Goal: Transaction & Acquisition: Purchase product/service

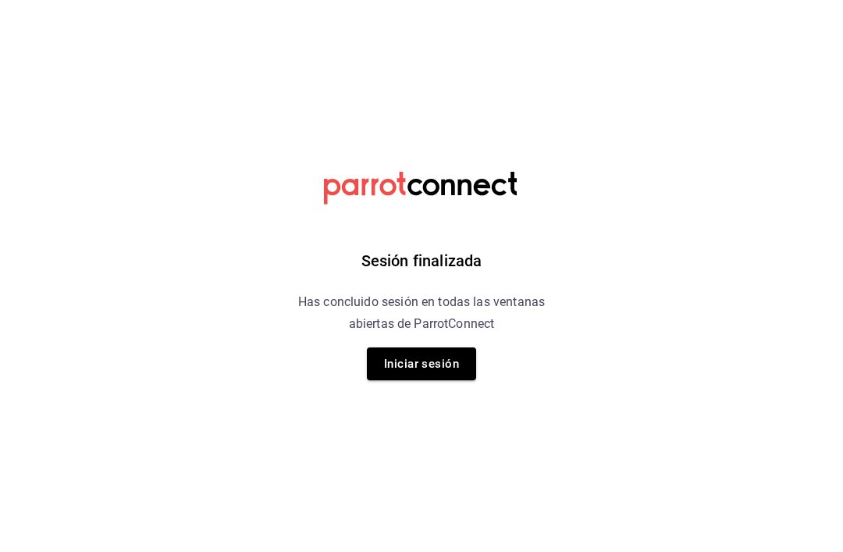
click at [420, 357] on button "Iniciar sesión" at bounding box center [421, 363] width 109 height 33
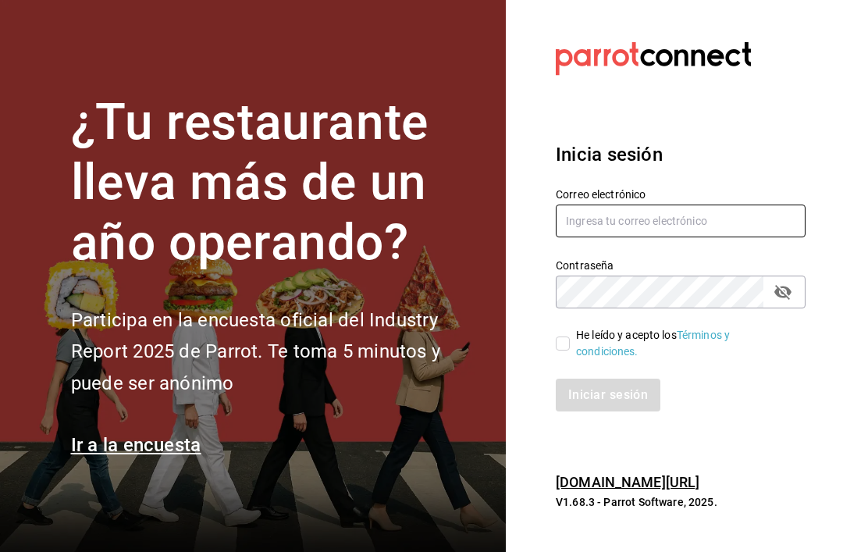
click at [752, 231] on input "text" at bounding box center [681, 220] width 250 height 33
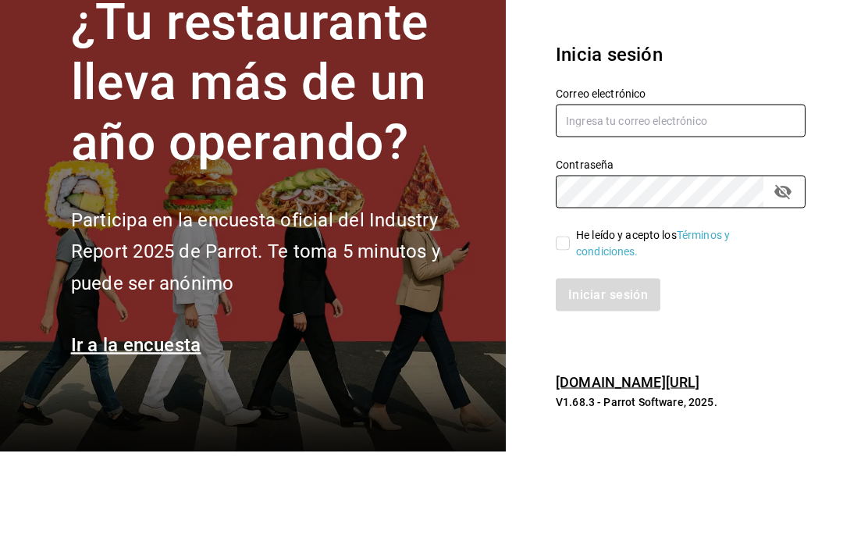
click at [665, 204] on input "text" at bounding box center [681, 220] width 250 height 33
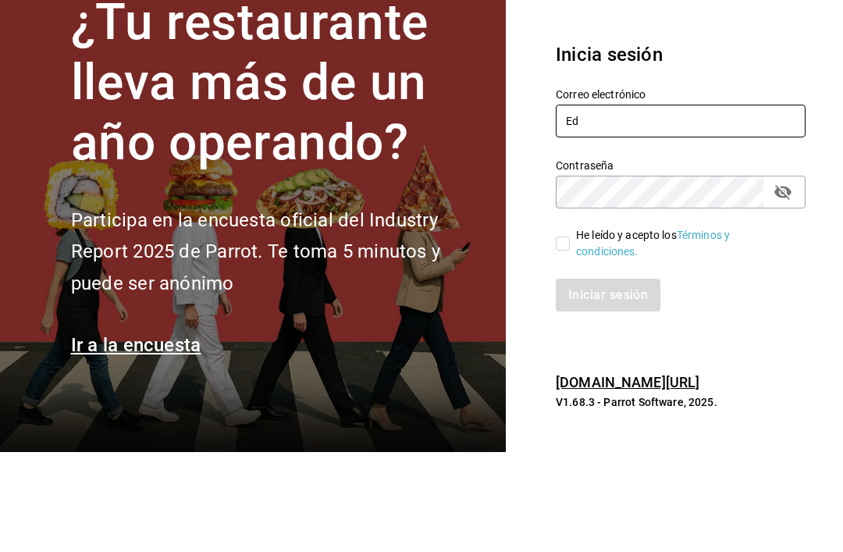
type input "E"
type input "[EMAIL_ADDRESS][DOMAIN_NAME]"
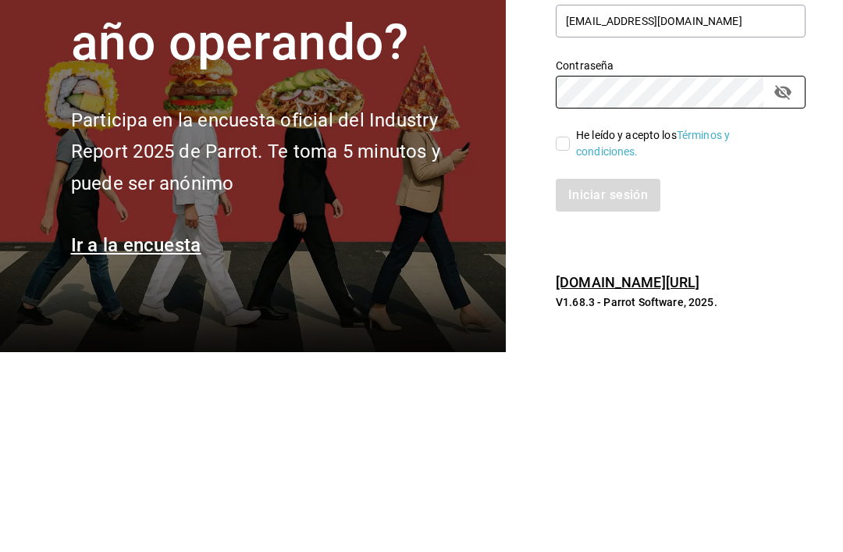
click at [574, 327] on span "He leído y acepto los Términos y condiciones." at bounding box center [681, 343] width 223 height 33
click at [570, 336] on input "He leído y acepto los Términos y condiciones." at bounding box center [563, 343] width 14 height 14
checkbox input "true"
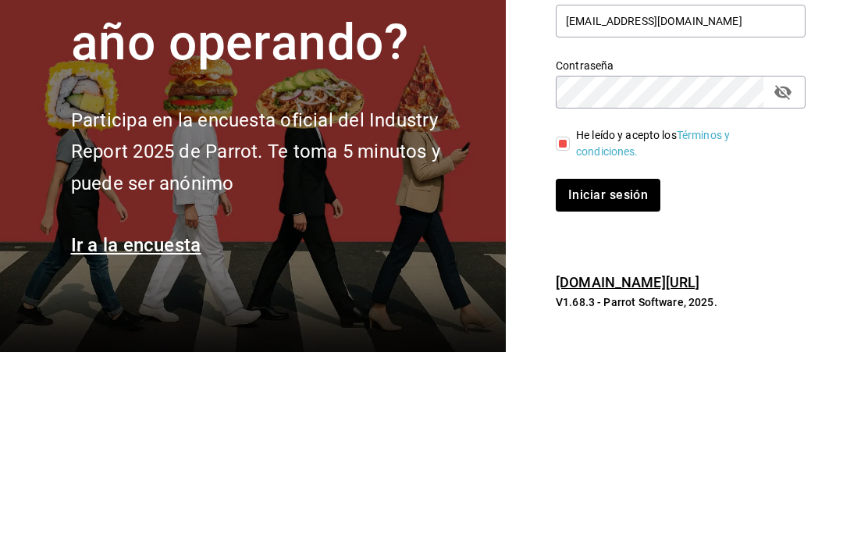
scroll to position [50, 0]
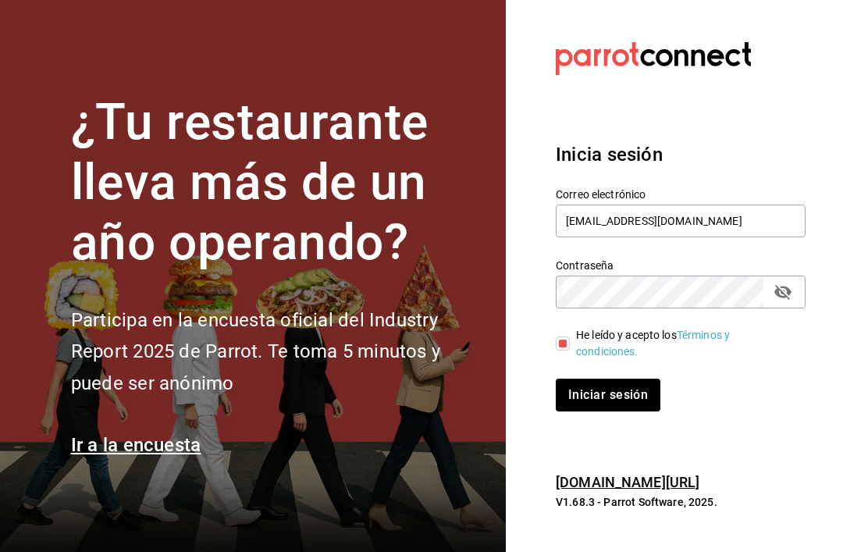
click at [790, 283] on icon "passwordField" at bounding box center [782, 292] width 19 height 19
click at [622, 379] on button "Iniciar sesión" at bounding box center [609, 395] width 106 height 33
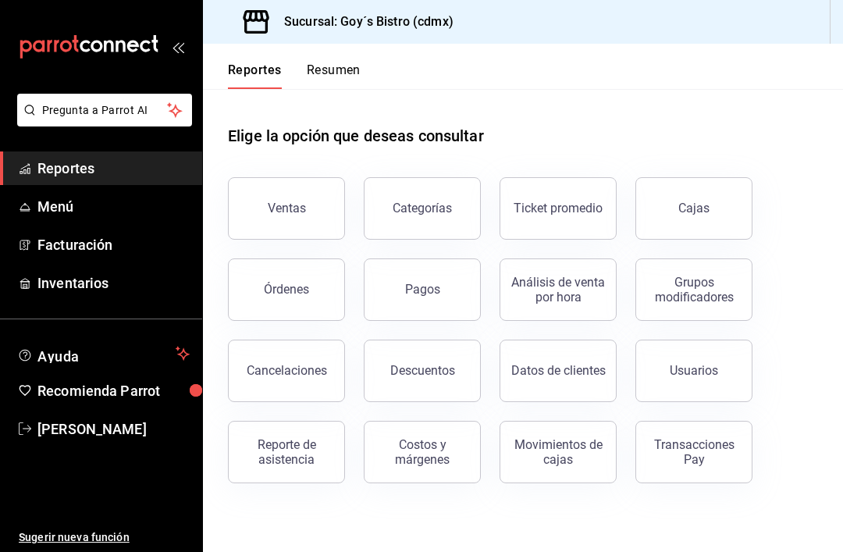
click at [105, 288] on span "Inventarios" at bounding box center [113, 282] width 152 height 21
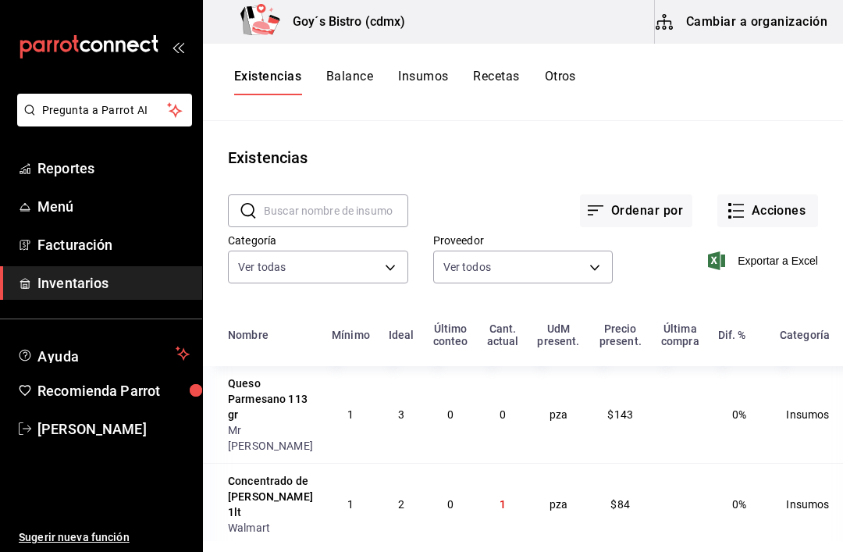
click at [756, 212] on button "Acciones" at bounding box center [767, 210] width 101 height 33
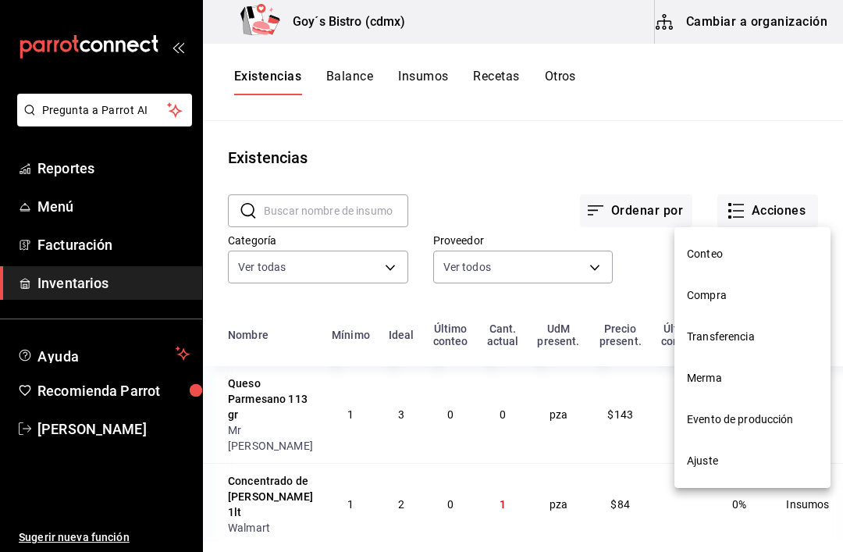
click at [714, 305] on li "Compra" at bounding box center [752, 295] width 156 height 41
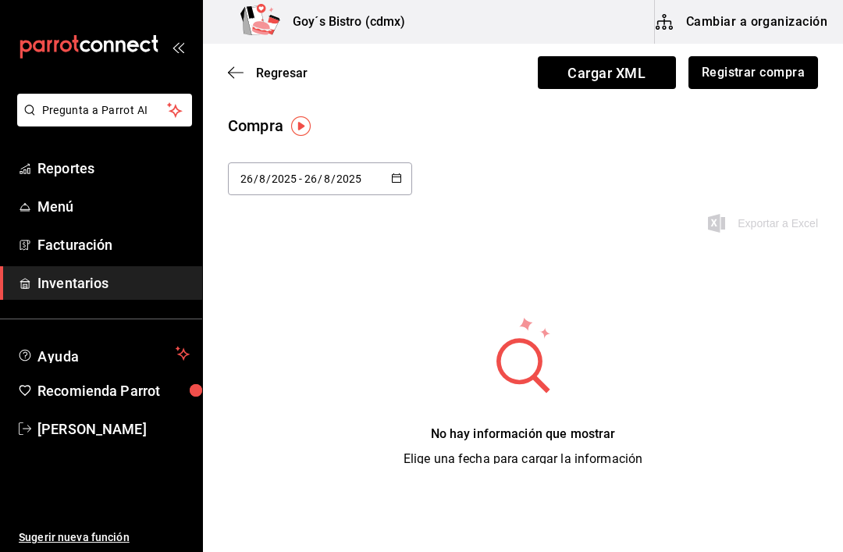
click at [767, 84] on button "Registrar compra" at bounding box center [753, 72] width 130 height 33
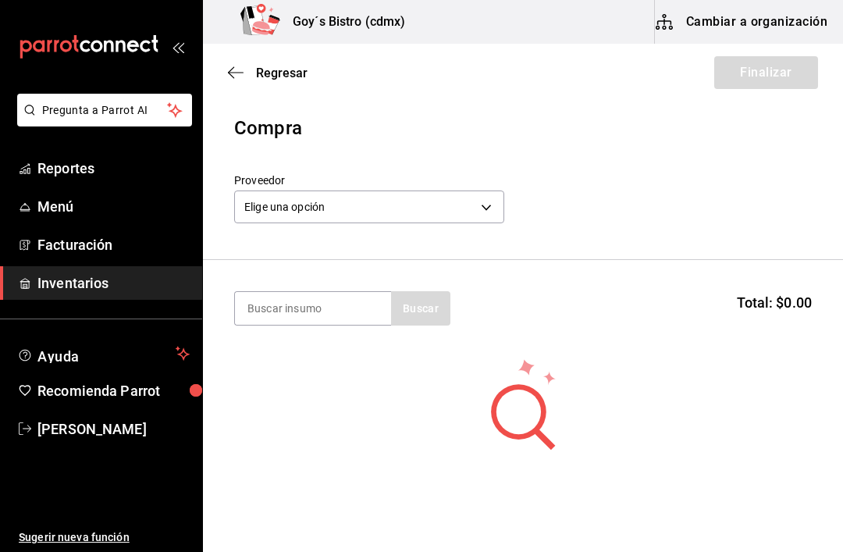
click at [456, 212] on body "Pregunta a Parrot AI Reportes Menú Facturación Inventarios Ayuda Recomienda Par…" at bounding box center [421, 232] width 843 height 464
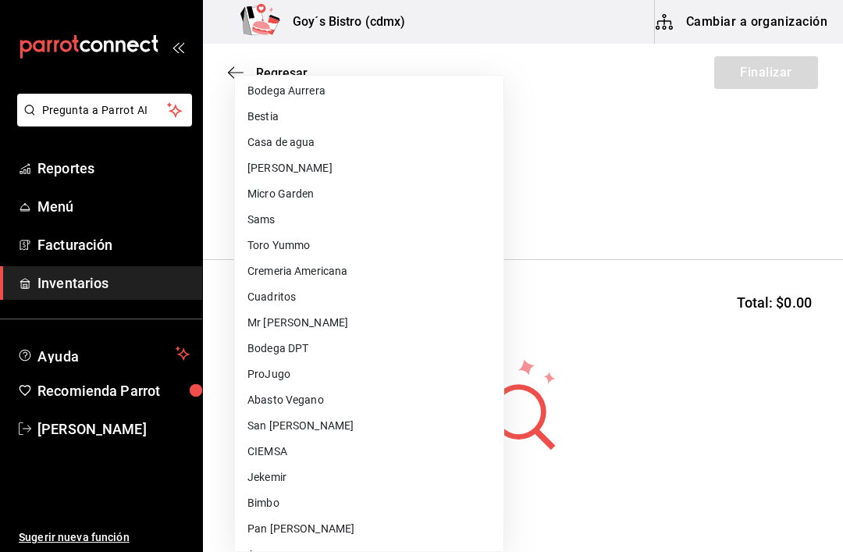
scroll to position [222, 0]
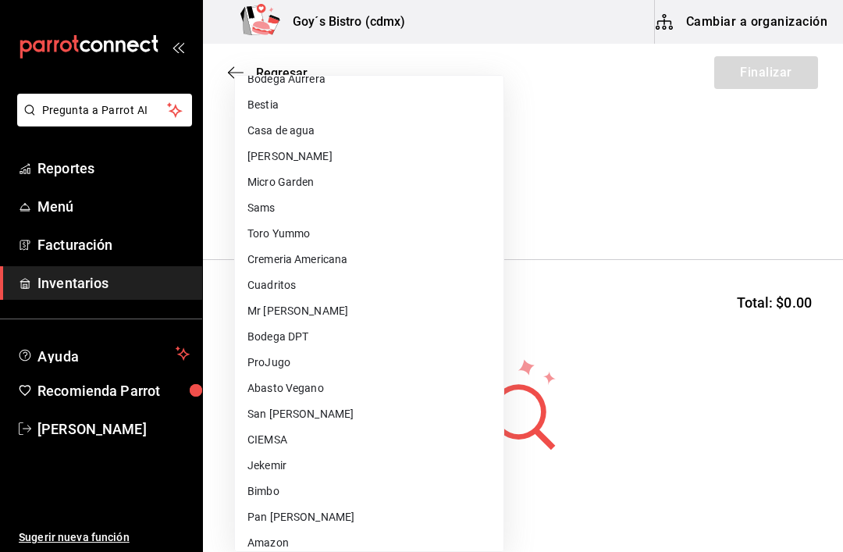
click at [309, 314] on li "Mr Tofu" at bounding box center [369, 311] width 268 height 26
type input "e4509f3d-8253-4b03-bd10-11a356d671c4"
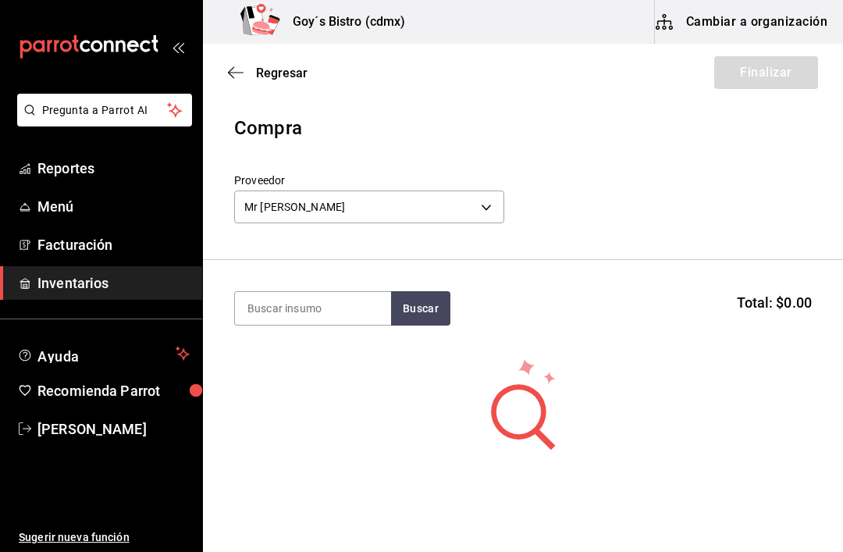
click at [330, 305] on input at bounding box center [313, 308] width 156 height 33
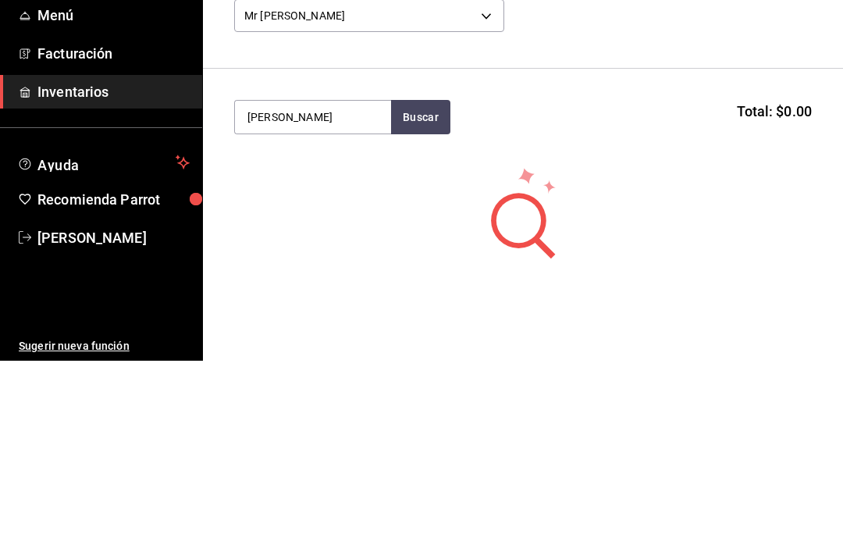
type input "Patti"
click at [428, 291] on button "Buscar" at bounding box center [420, 308] width 59 height 34
click at [325, 332] on div "Pattie pz pieza - Mr Tofu" at bounding box center [313, 370] width 156 height 76
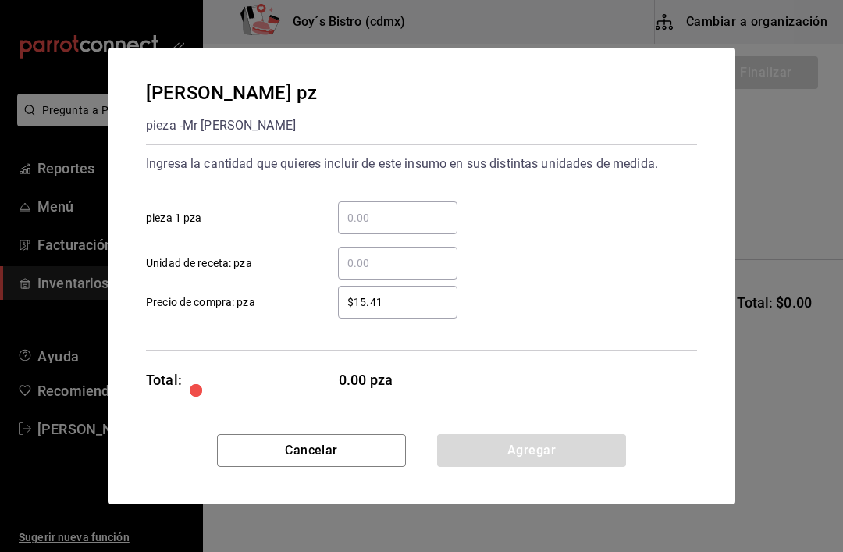
click at [393, 226] on input "​ pieza 1 pza" at bounding box center [397, 217] width 119 height 19
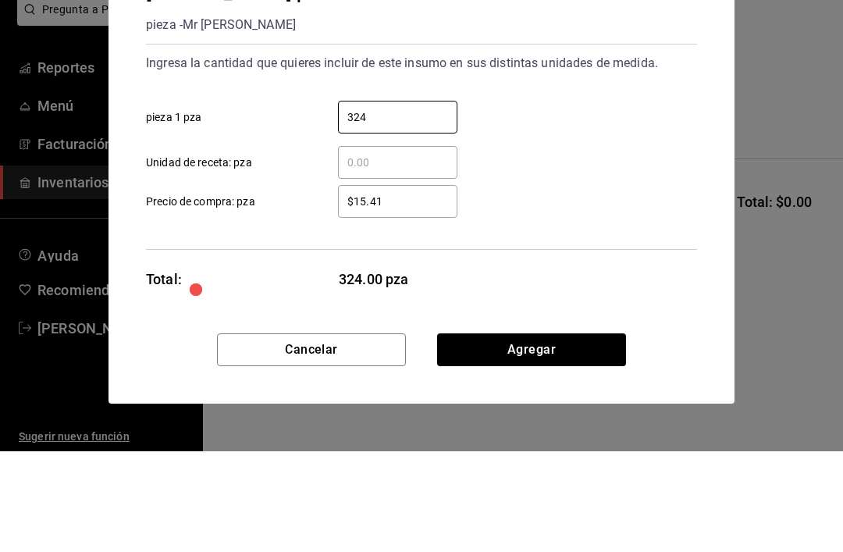
type input "324"
click at [386, 254] on input "​ Unidad de receta: pza" at bounding box center [397, 263] width 119 height 19
click at [401, 293] on input "$15.41" at bounding box center [397, 302] width 119 height 19
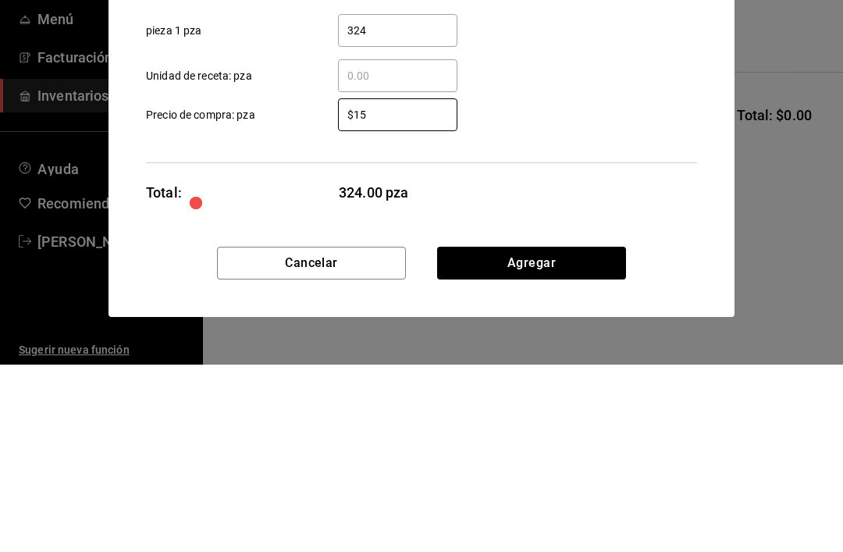
type input "$1"
type input "$13.70"
click at [397, 208] on input "324" at bounding box center [397, 217] width 119 height 19
click at [403, 208] on input "324" at bounding box center [397, 217] width 119 height 19
click at [396, 208] on input "324" at bounding box center [397, 217] width 119 height 19
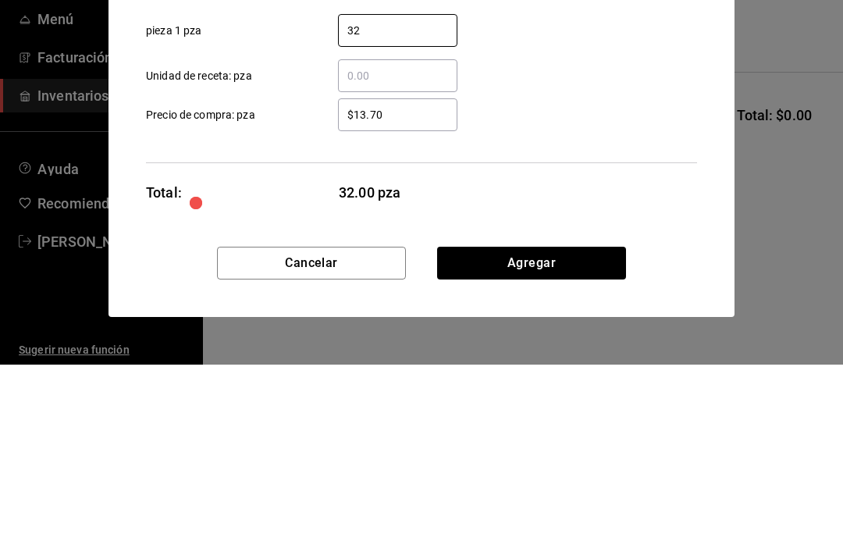
type input "3"
type input "288"
click at [412, 293] on input "$13.70" at bounding box center [397, 302] width 119 height 19
type input "$15.41"
click at [563, 273] on div "$15.41 ​ Precio de compra: pza" at bounding box center [415, 295] width 564 height 45
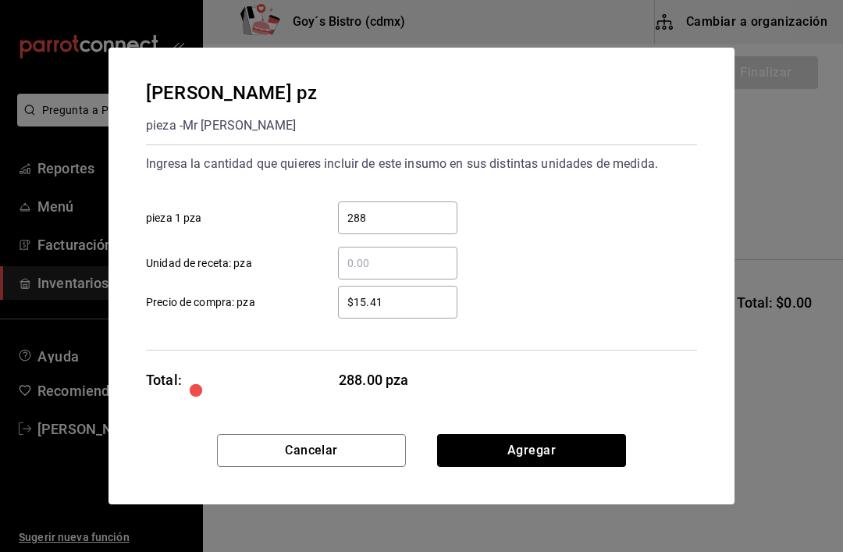
click at [598, 436] on button "Agregar" at bounding box center [531, 450] width 189 height 33
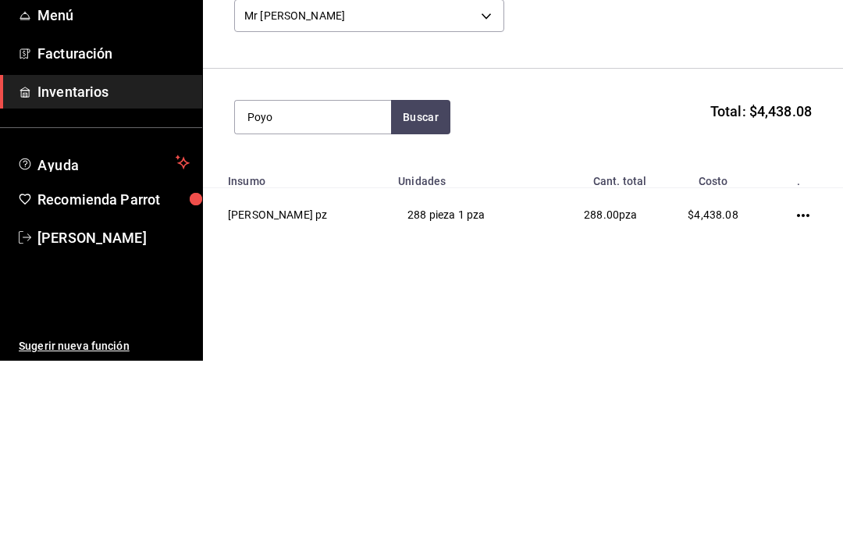
type input "Poyo"
click at [414, 291] on button "Buscar" at bounding box center [420, 308] width 59 height 34
click at [343, 332] on div "Poyo 100g pz pieza - Mr Tofu" at bounding box center [313, 370] width 156 height 76
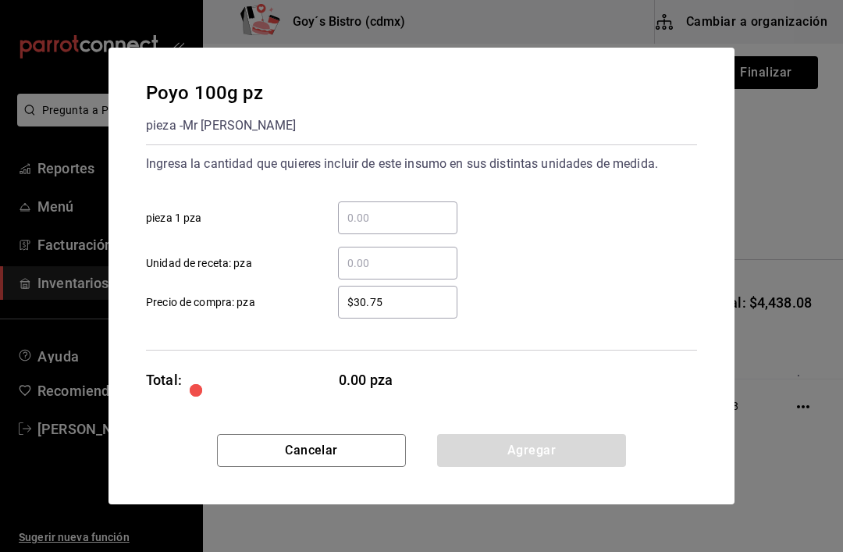
click at [411, 212] on input "​ pieza 1 pza" at bounding box center [397, 217] width 119 height 19
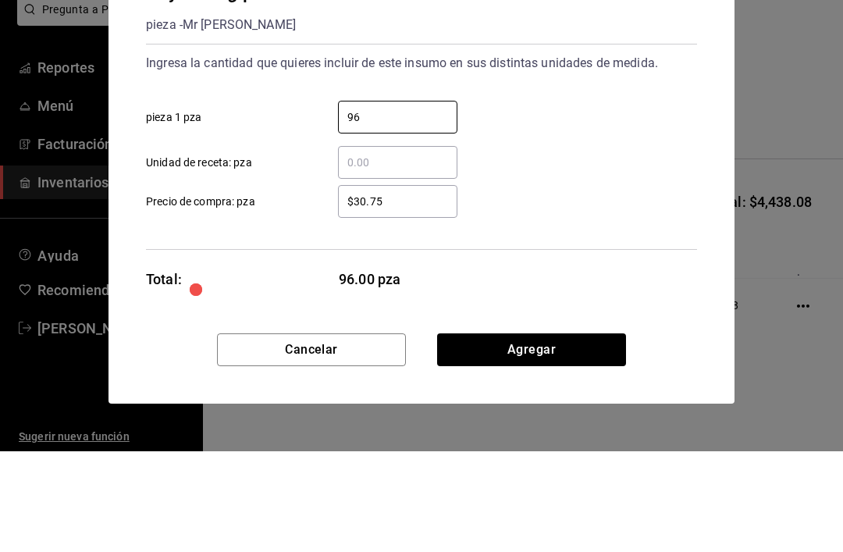
type input "96"
click at [370, 254] on input "​ Unidad de receta: pza" at bounding box center [397, 263] width 119 height 19
click at [416, 293] on input "$30.75" at bounding box center [397, 302] width 119 height 19
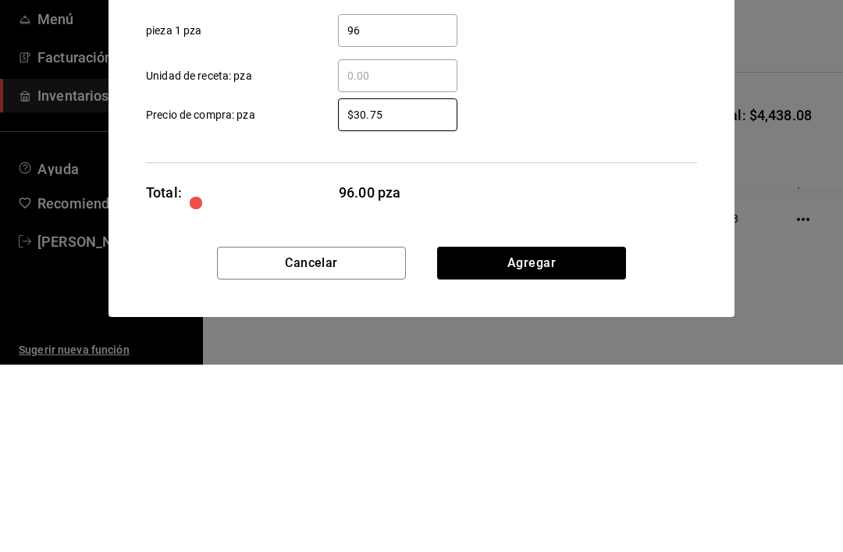
click at [542, 157] on div "Ingresa la cantidad que quieres incluir de este insumo en sus distintas unidade…" at bounding box center [421, 247] width 551 height 206
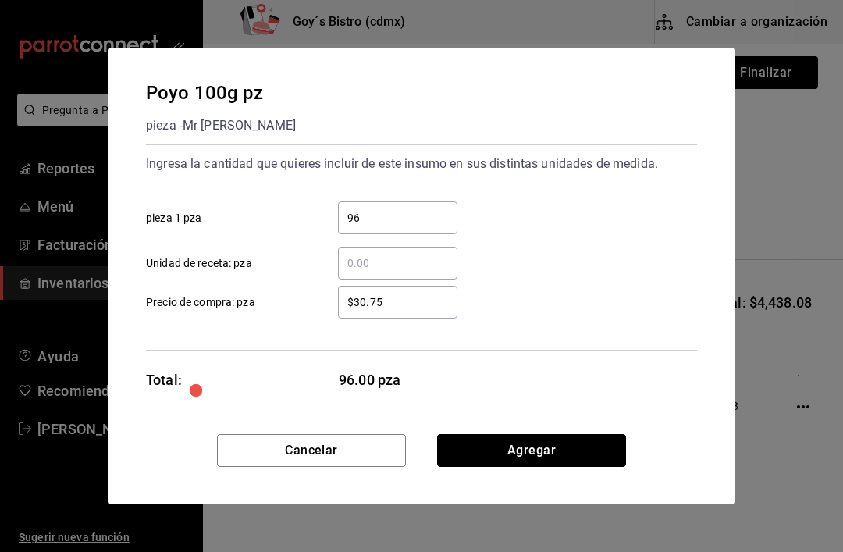
click at [564, 444] on button "Agregar" at bounding box center [531, 450] width 189 height 33
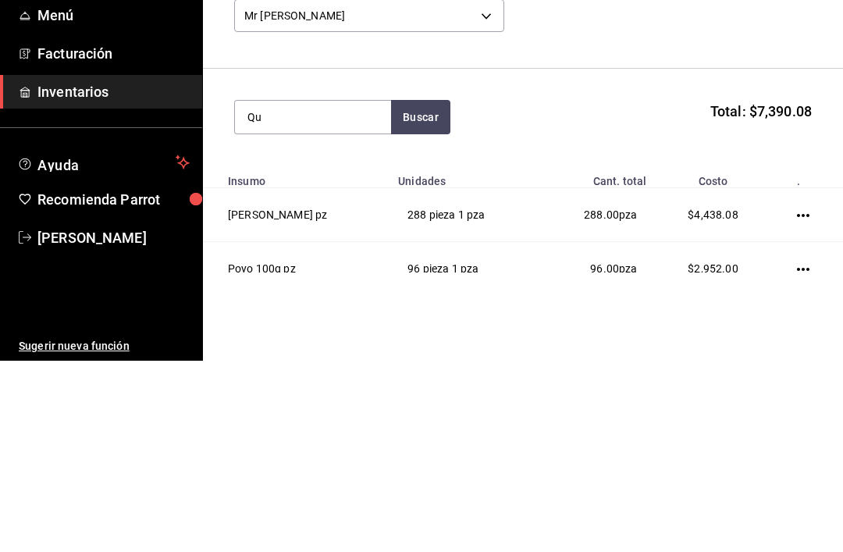
type input "Q"
type input "Gouda"
click at [459, 291] on div "Gouda Buscar Total: $7,390.08" at bounding box center [523, 308] width 578 height 34
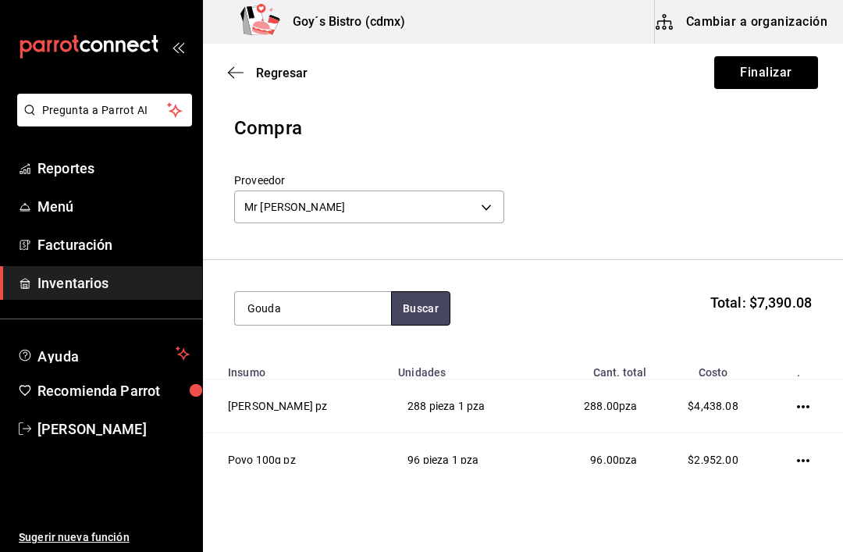
click at [434, 293] on button "Buscar" at bounding box center [420, 308] width 59 height 34
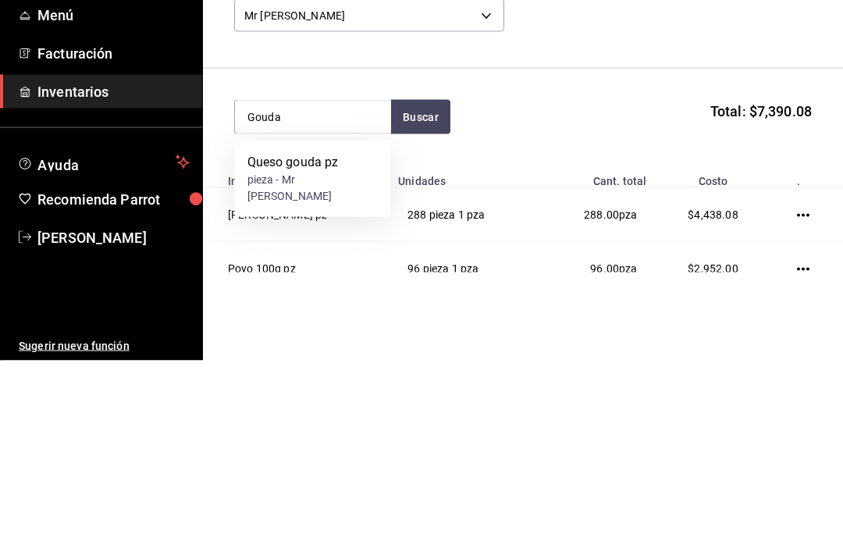
click at [349, 332] on div "Queso gouda pz pieza - Mr Tofu" at bounding box center [313, 370] width 156 height 76
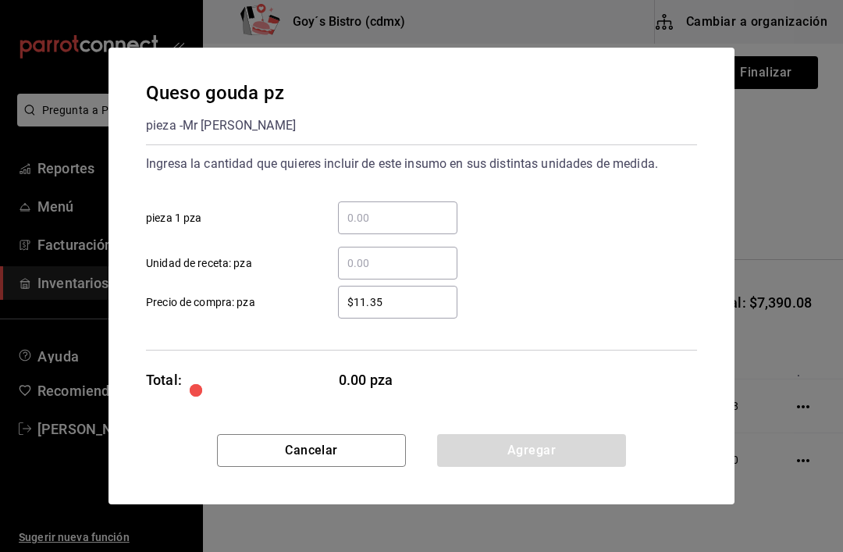
click at [421, 217] on input "​ pieza 1 pza" at bounding box center [397, 217] width 119 height 19
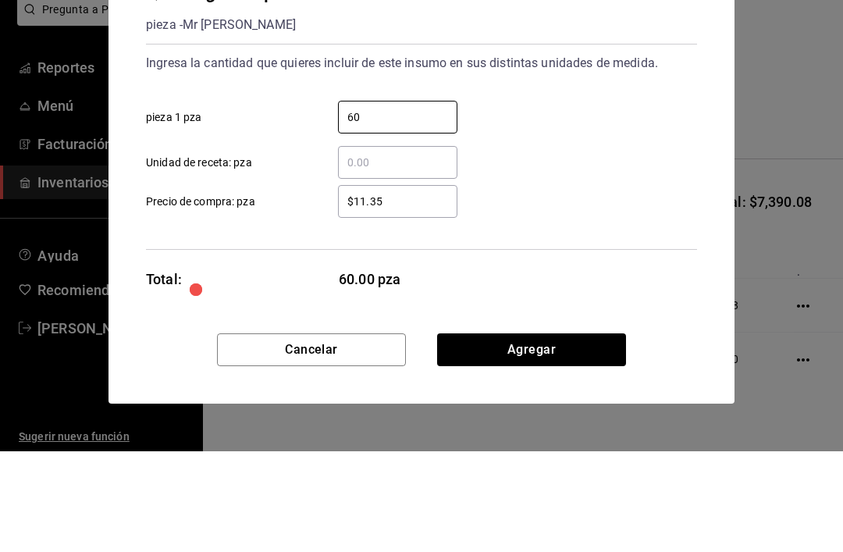
type input "60"
click at [545, 234] on div "​ Unidad de receta: pza" at bounding box center [415, 256] width 564 height 45
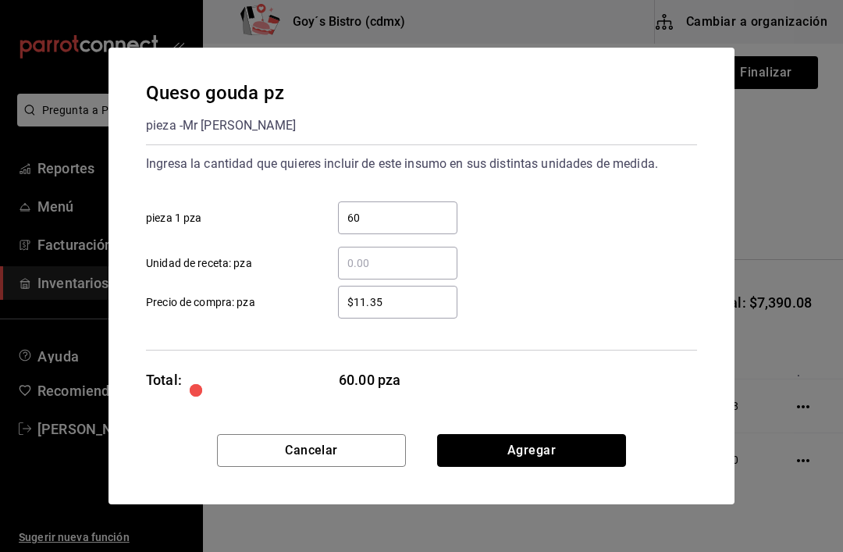
click at [551, 453] on button "Agregar" at bounding box center [531, 450] width 189 height 33
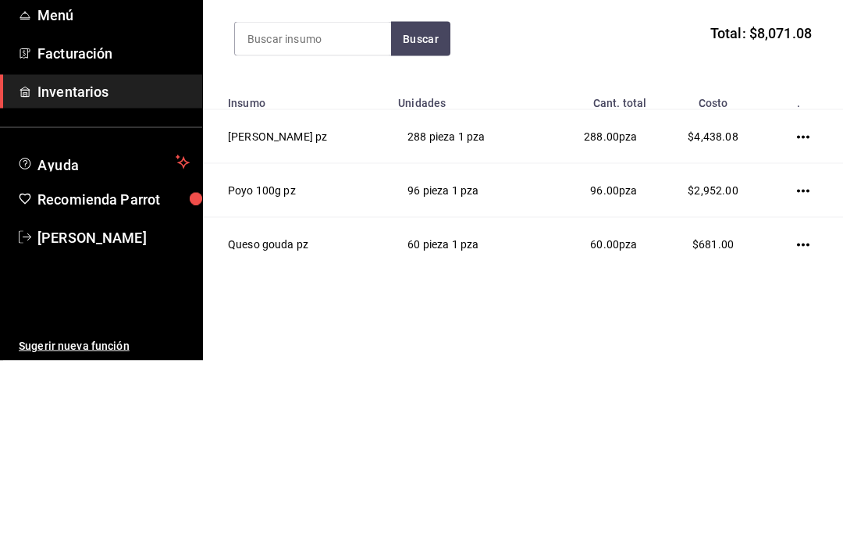
scroll to position [77, 0]
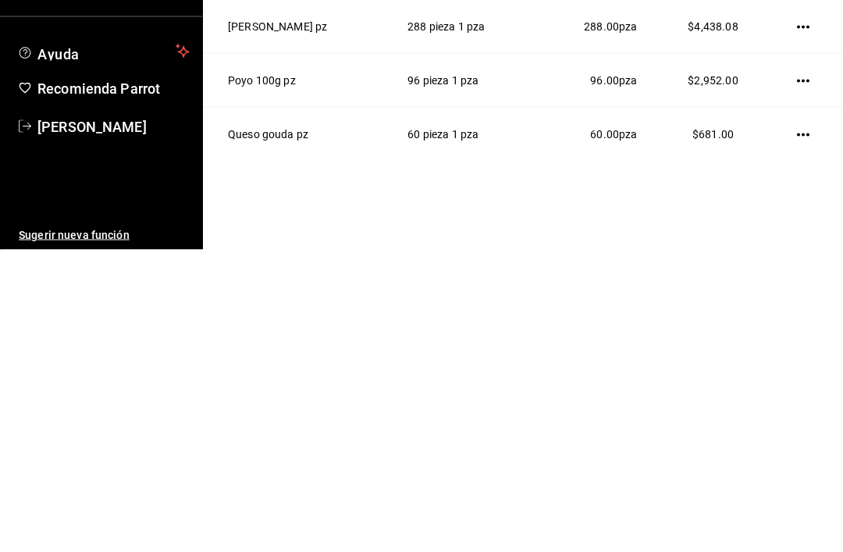
click at [807, 431] on icon "button" at bounding box center [803, 437] width 12 height 12
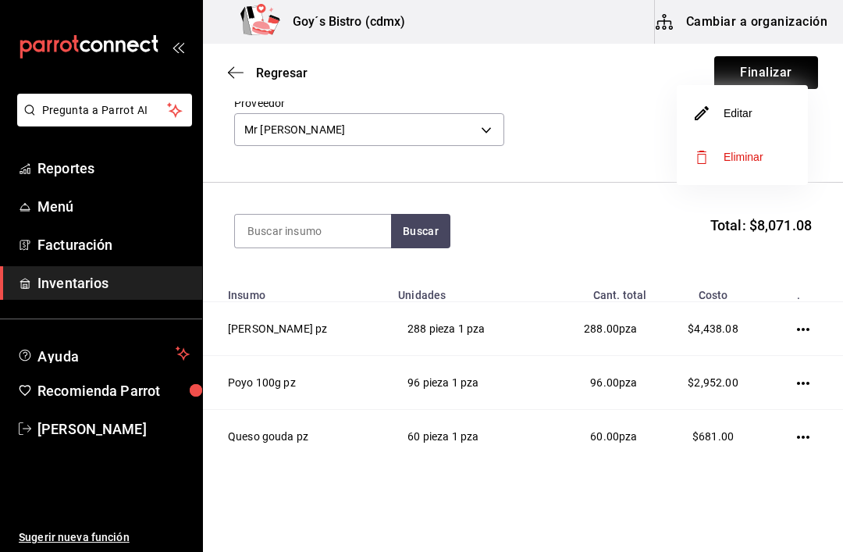
click at [750, 121] on span "Editar" at bounding box center [723, 113] width 57 height 19
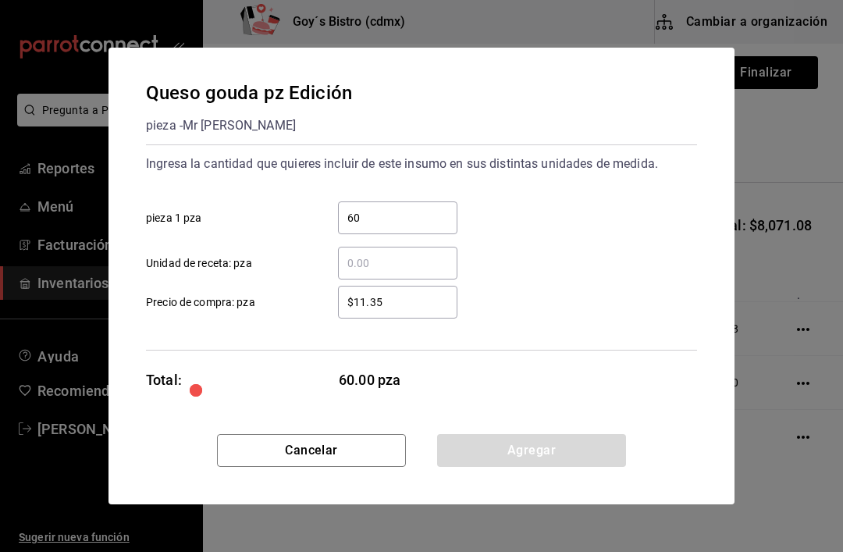
click at [400, 306] on input "$11.35" at bounding box center [397, 302] width 119 height 19
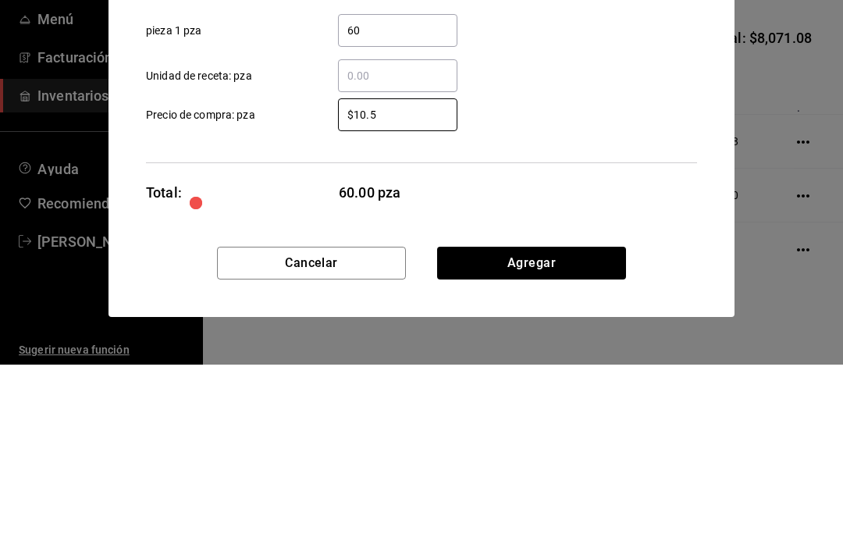
type input "$10.5"
click at [532, 149] on div "Ingresa la cantidad que quieres incluir de este insumo en sus distintas unidade…" at bounding box center [421, 247] width 551 height 206
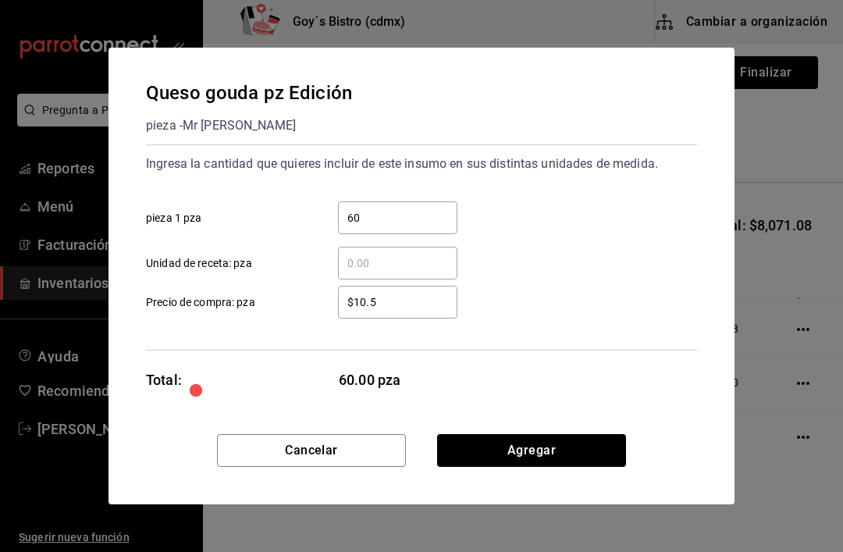
click at [587, 435] on button "Agregar" at bounding box center [531, 450] width 189 height 33
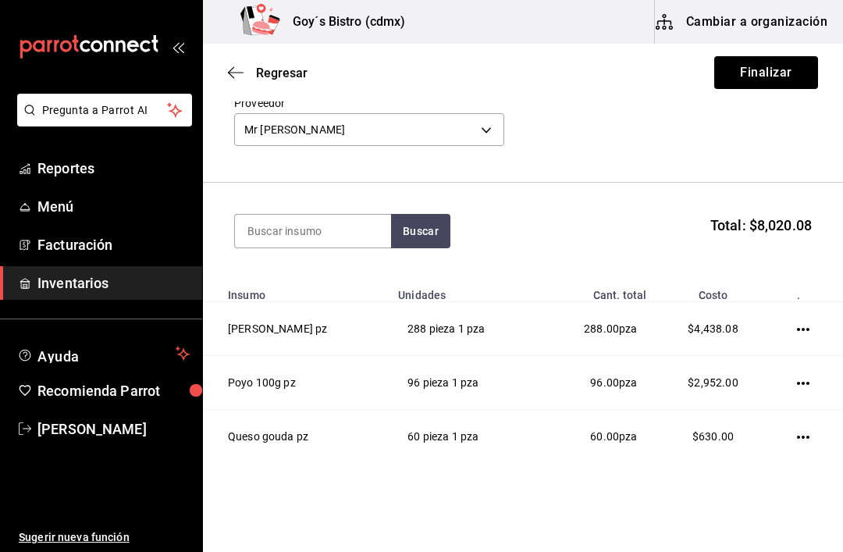
click at [336, 233] on input at bounding box center [313, 231] width 156 height 33
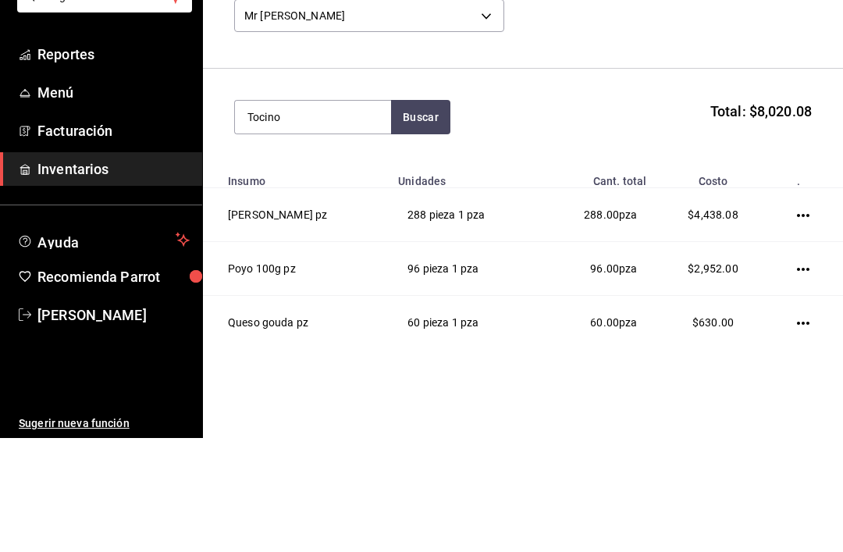
type input "Tocino"
click at [418, 214] on button "Buscar" at bounding box center [420, 231] width 59 height 34
click at [345, 254] on div "Tocino pz pieza - Mr Tofu" at bounding box center [313, 292] width 156 height 76
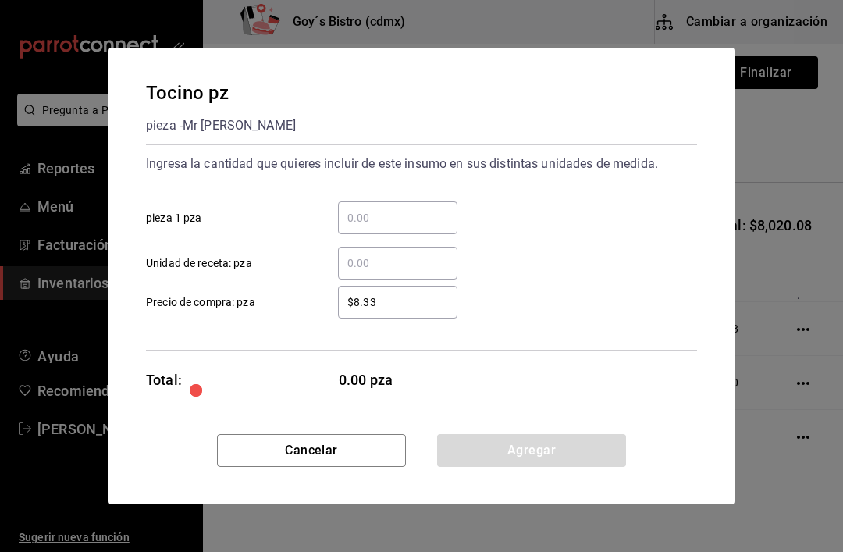
click at [413, 225] on input "​ pieza 1 pza" at bounding box center [397, 217] width 119 height 19
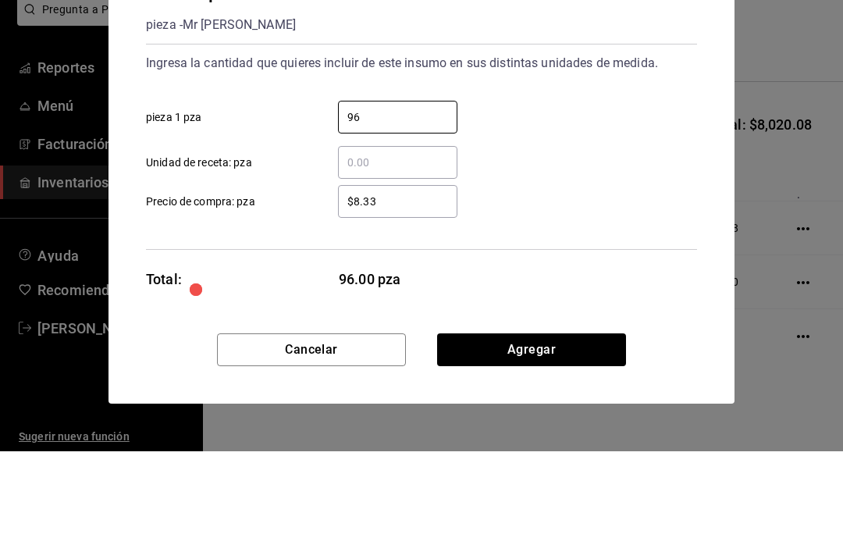
type input "96"
click at [411, 293] on input "$8.33" at bounding box center [397, 302] width 119 height 19
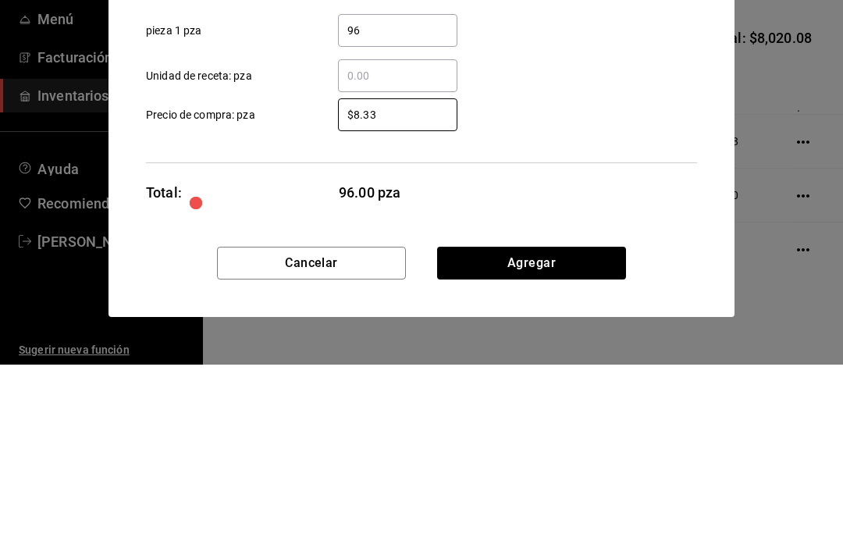
click at [596, 169] on div "Tocino pz pieza - Mr Tofu Ingresa la cantidad que quieres incluir de este insum…" at bounding box center [421, 241] width 626 height 386
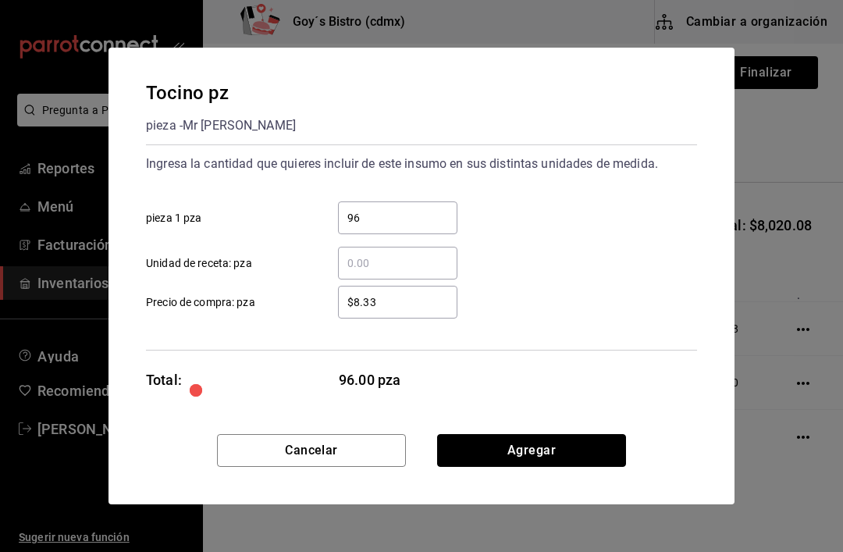
click at [542, 451] on button "Agregar" at bounding box center [531, 450] width 189 height 33
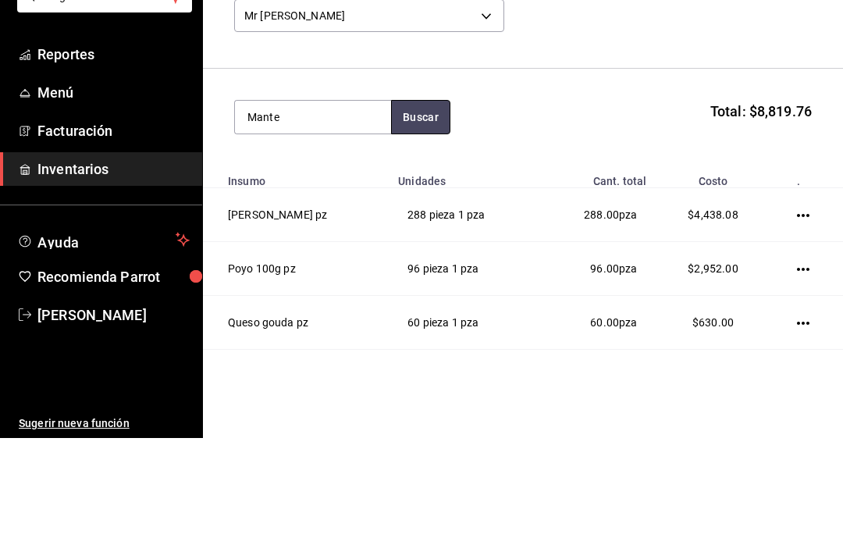
click at [439, 214] on button "Buscar" at bounding box center [420, 231] width 59 height 34
click at [398, 214] on button "Buscar" at bounding box center [420, 231] width 59 height 34
click at [423, 214] on button "Buscar" at bounding box center [420, 231] width 59 height 34
click at [405, 214] on button "Buscar" at bounding box center [420, 231] width 59 height 34
type input "M"
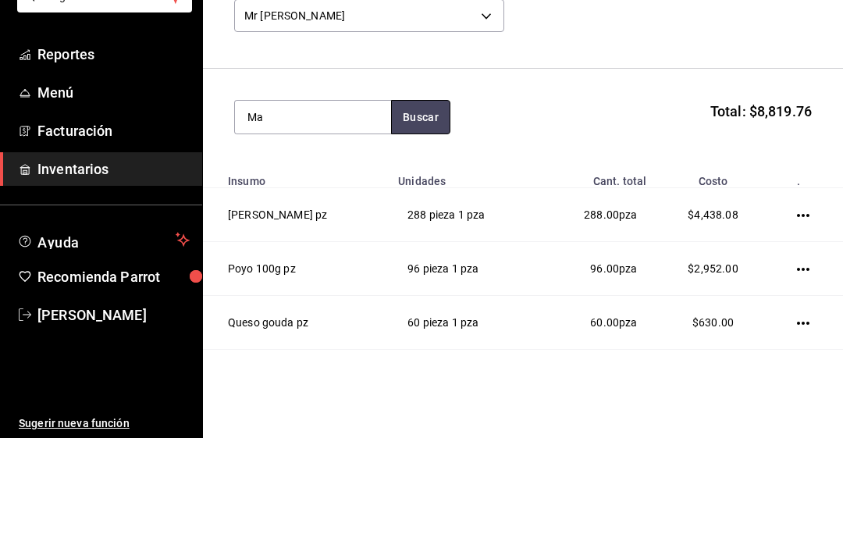
click at [424, 214] on button "Buscar" at bounding box center [420, 231] width 59 height 34
click at [425, 214] on button "Buscar" at bounding box center [420, 231] width 59 height 34
click at [414, 214] on button "Buscar" at bounding box center [420, 231] width 59 height 34
click at [449, 214] on button "Buscar" at bounding box center [420, 231] width 59 height 34
click at [435, 214] on button "Buscar" at bounding box center [420, 231] width 59 height 34
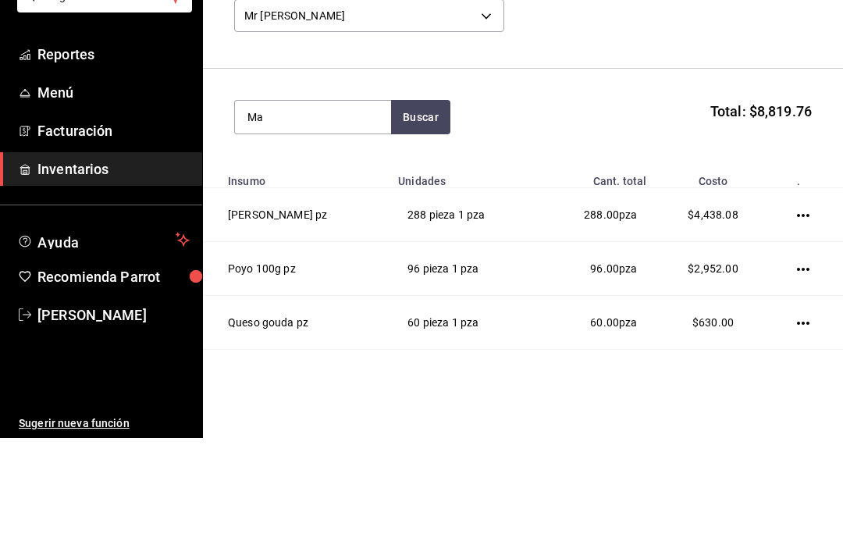
type input "M"
click at [421, 214] on button "Buscar" at bounding box center [420, 231] width 59 height 34
click at [327, 215] on input "Earth" at bounding box center [313, 231] width 156 height 33
click at [414, 214] on button "Buscar" at bounding box center [420, 231] width 59 height 34
type input "E"
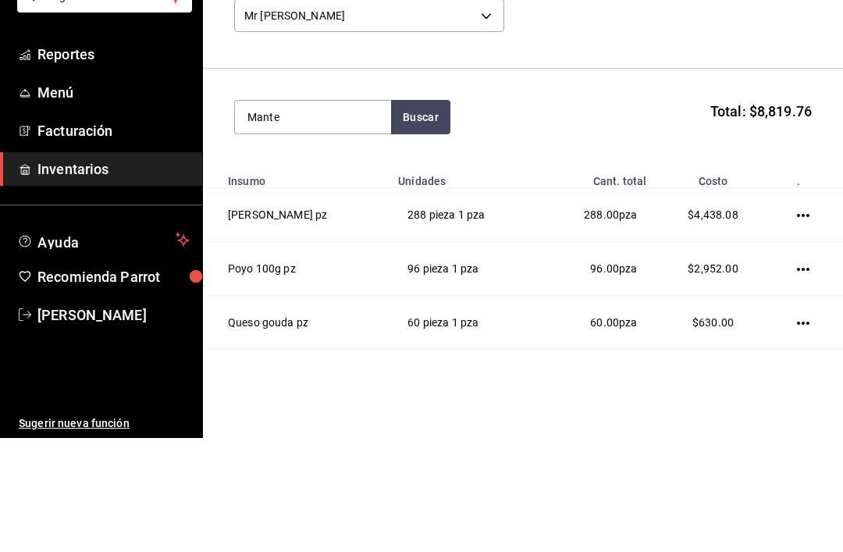
click at [428, 214] on button "Buscar" at bounding box center [420, 231] width 59 height 34
click at [404, 214] on button "Buscar" at bounding box center [420, 231] width 59 height 34
click at [405, 214] on button "Buscar" at bounding box center [420, 231] width 59 height 34
click at [430, 214] on button "Buscar" at bounding box center [420, 231] width 59 height 34
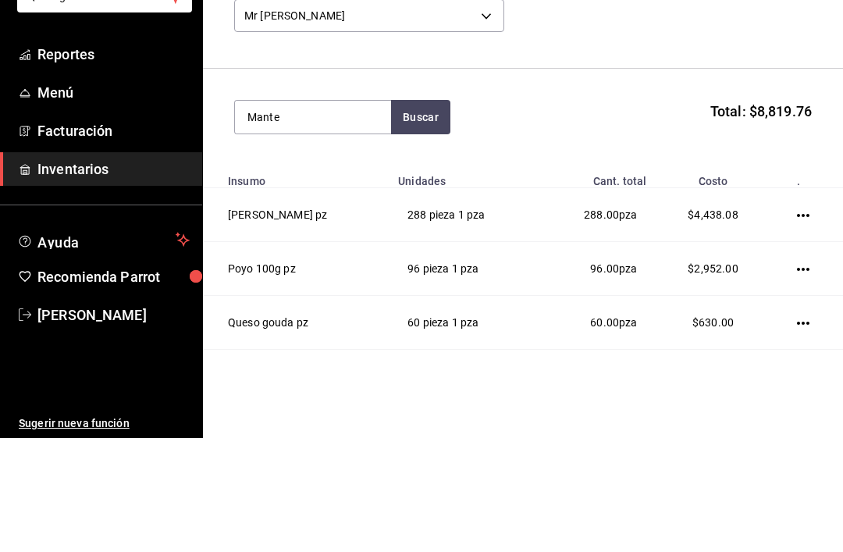
click at [562, 183] on section "Mante Buscar Total: $8,819.76" at bounding box center [523, 231] width 640 height 97
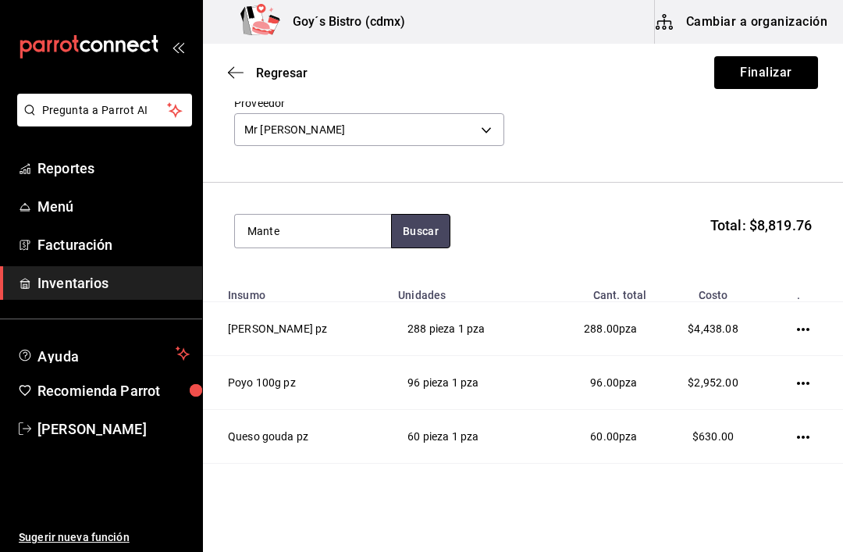
click at [418, 227] on button "Buscar" at bounding box center [420, 231] width 59 height 34
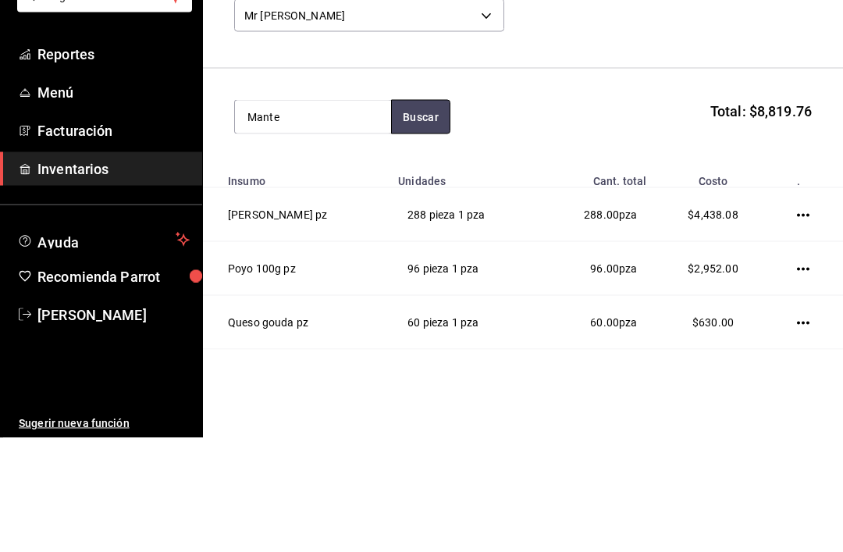
click at [404, 214] on button "Buscar" at bounding box center [420, 231] width 59 height 34
click at [428, 214] on button "Buscar" at bounding box center [420, 231] width 59 height 34
click at [400, 214] on button "Buscar" at bounding box center [420, 231] width 59 height 34
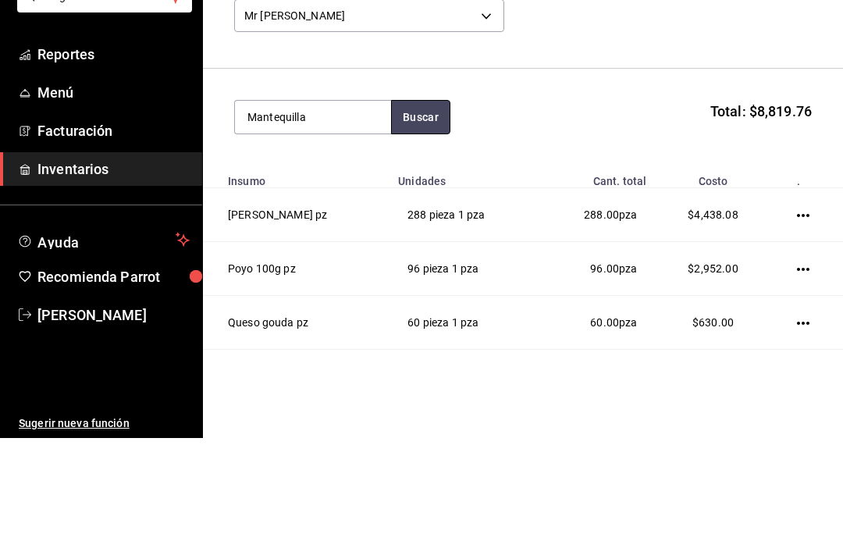
click at [400, 214] on button "Buscar" at bounding box center [420, 231] width 59 height 34
click at [430, 214] on button "Buscar" at bounding box center [420, 231] width 59 height 34
click at [425, 214] on button "Buscar" at bounding box center [420, 231] width 59 height 34
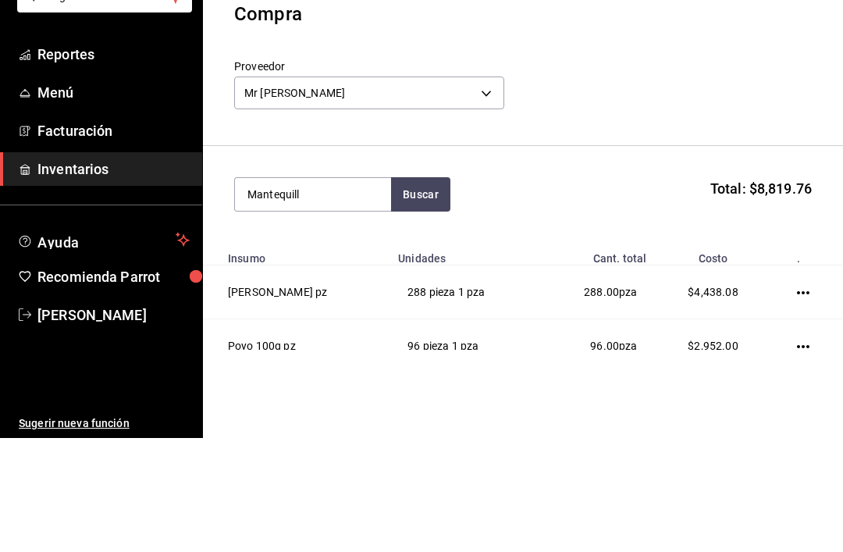
scroll to position [0, 0]
type input "M"
type input "Huevo"
click at [414, 291] on button "Buscar" at bounding box center [420, 308] width 59 height 34
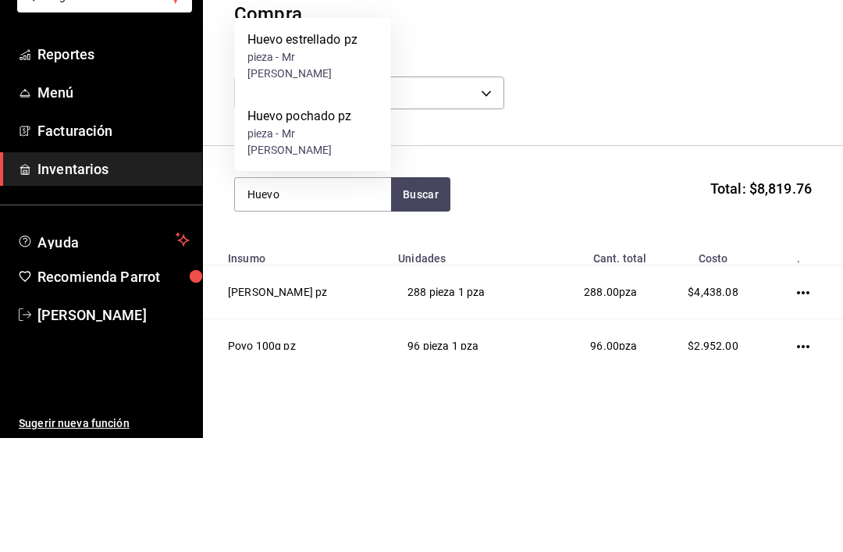
click at [336, 163] on div "pieza - Mr Tofu" at bounding box center [312, 179] width 131 height 33
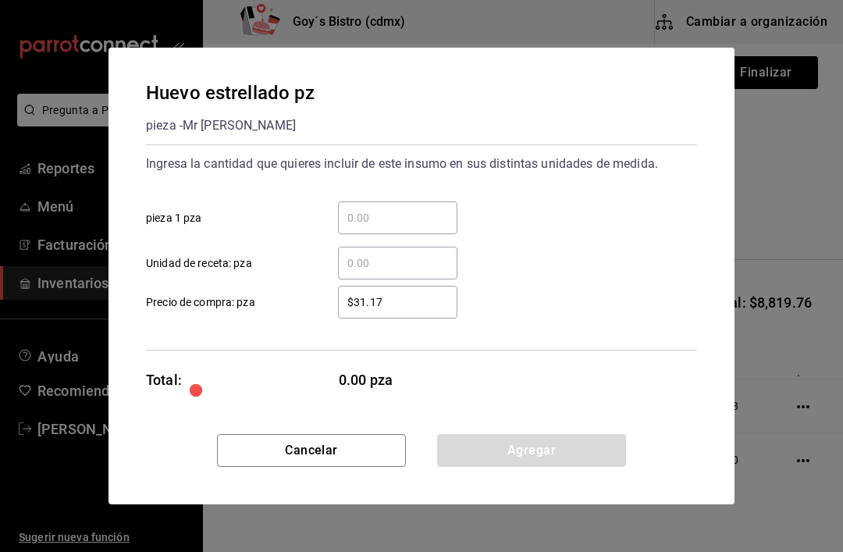
click at [396, 217] on input "​ pieza 1 pza" at bounding box center [397, 217] width 119 height 19
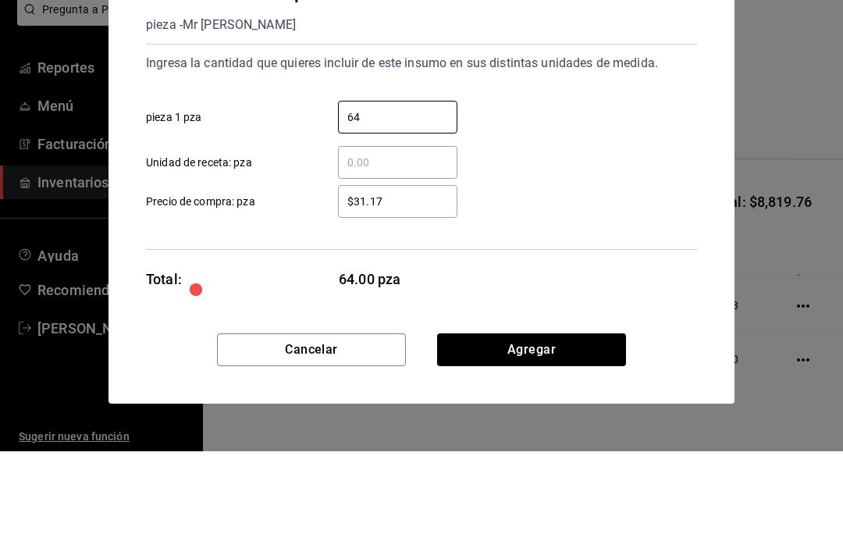
type input "64"
click at [414, 293] on input "$31.17" at bounding box center [397, 302] width 119 height 19
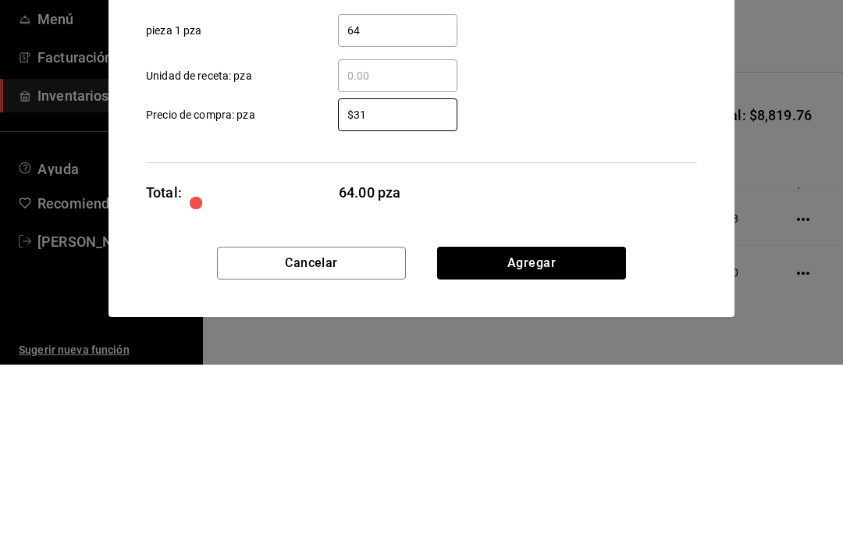
type input "$3"
type input "$28.75"
click at [543, 144] on div "Ingresa la cantidad que quieres incluir de este insumo en sus distintas unidade…" at bounding box center [421, 247] width 551 height 206
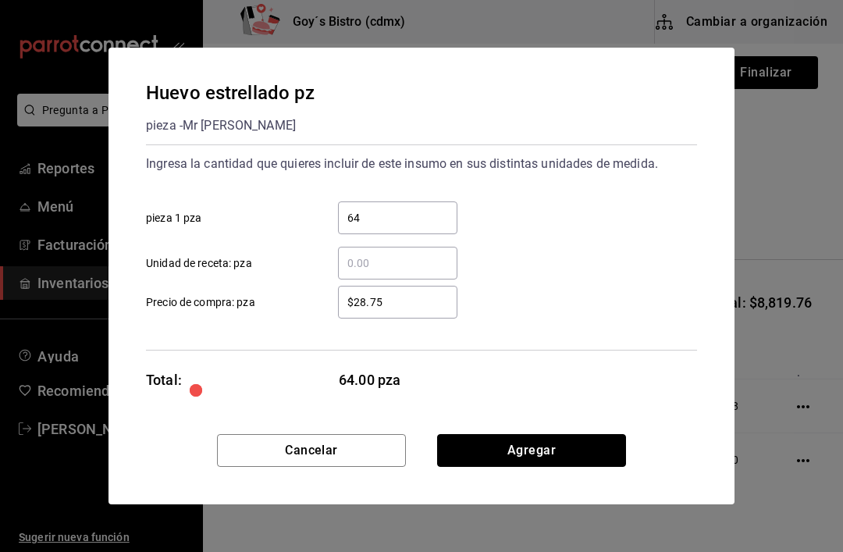
click at [524, 439] on button "Agregar" at bounding box center [531, 450] width 189 height 33
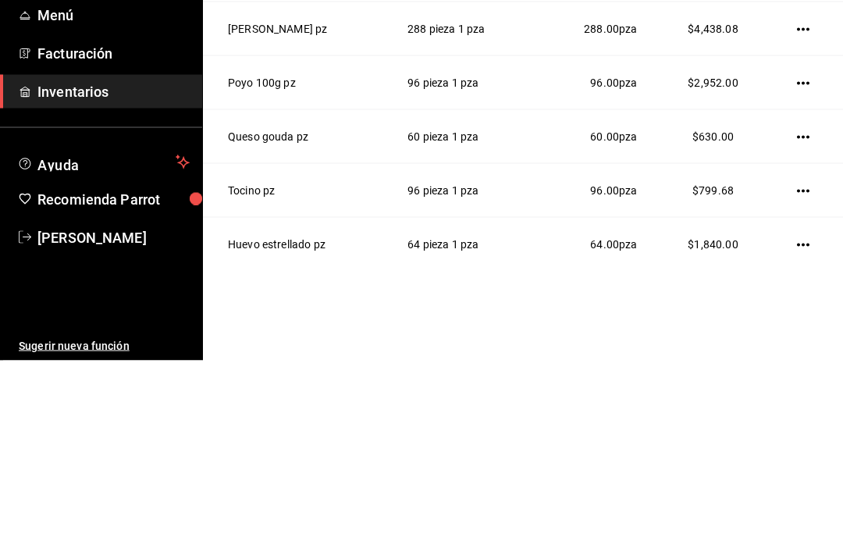
scroll to position [185, 0]
click at [788, 248] on td at bounding box center [806, 275] width 73 height 54
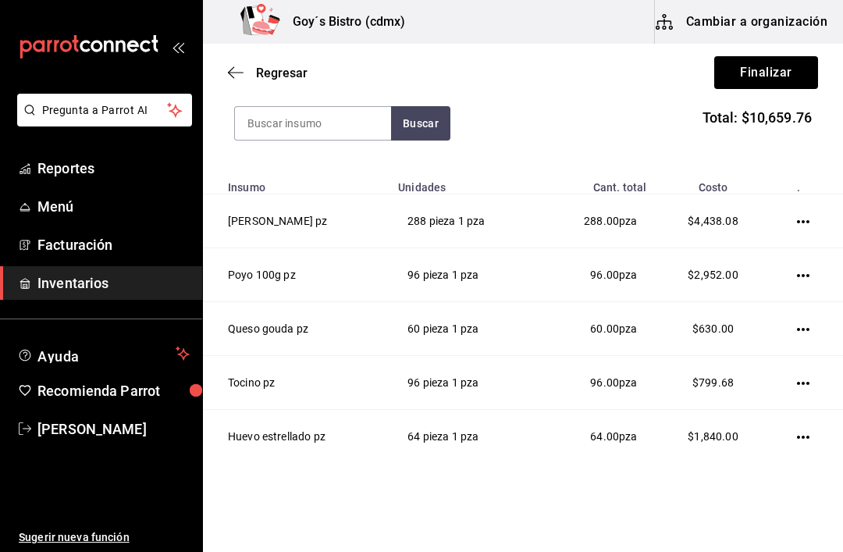
click at [342, 121] on input at bounding box center [313, 123] width 156 height 33
click at [428, 128] on button "Buscar" at bounding box center [420, 123] width 59 height 34
click at [411, 135] on button "Buscar" at bounding box center [420, 123] width 59 height 34
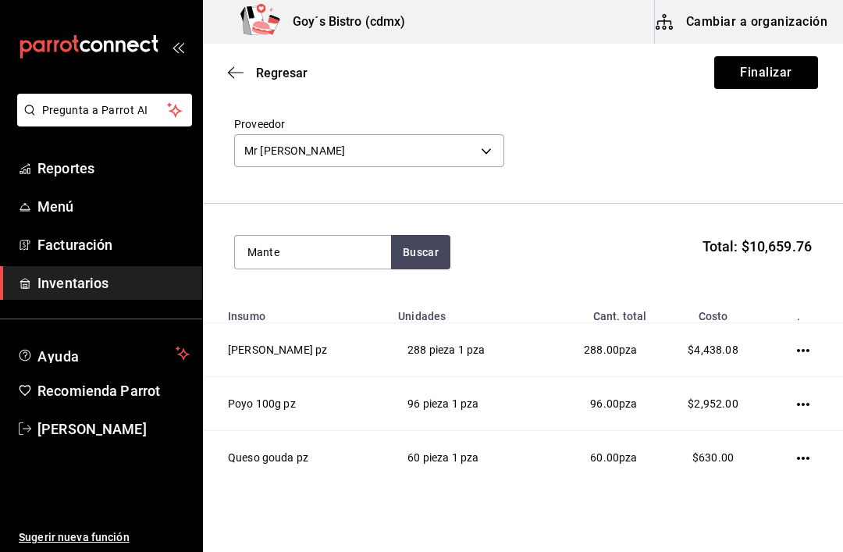
scroll to position [84, 0]
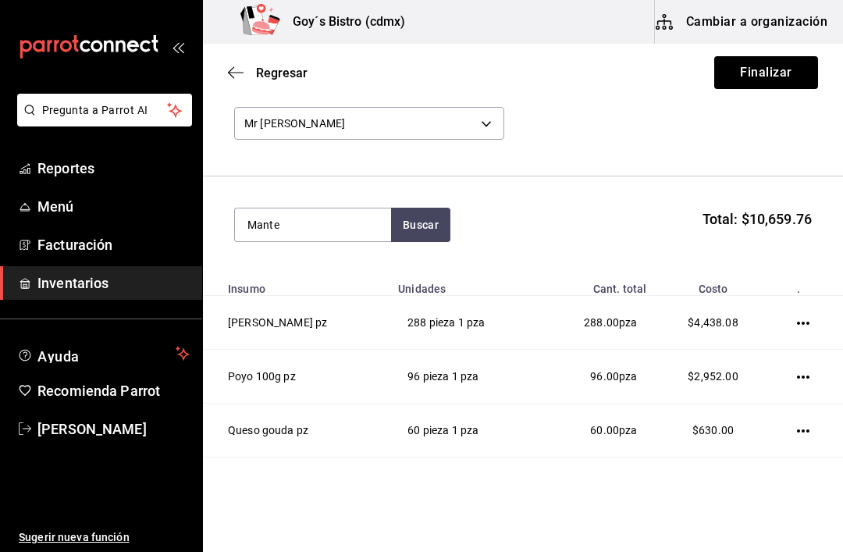
click at [674, 144] on div "Proveedor Mr Tofu e4509f3d-8253-4b03-bd10-11a356d671c4" at bounding box center [523, 117] width 578 height 55
click at [334, 223] on input "Mante" at bounding box center [313, 224] width 156 height 33
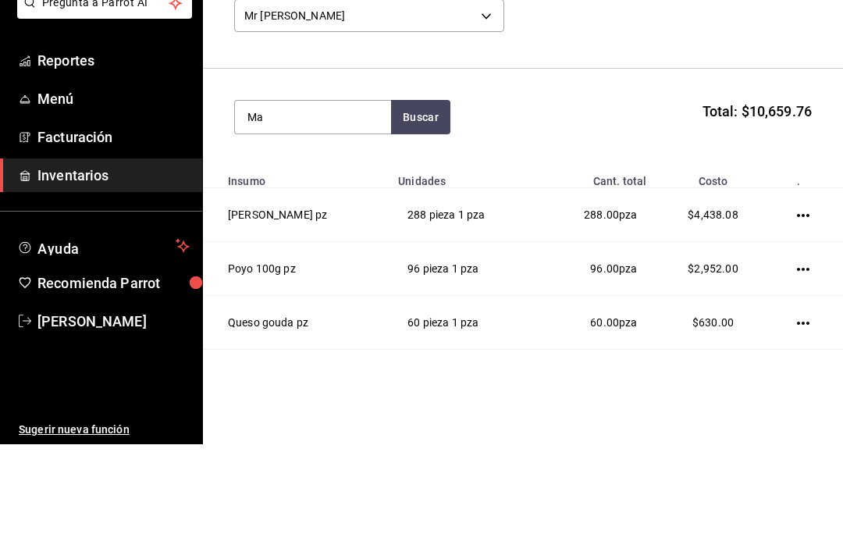
type input "M"
click at [818, 176] on section "Buscar Total: $10,659.76" at bounding box center [523, 224] width 640 height 97
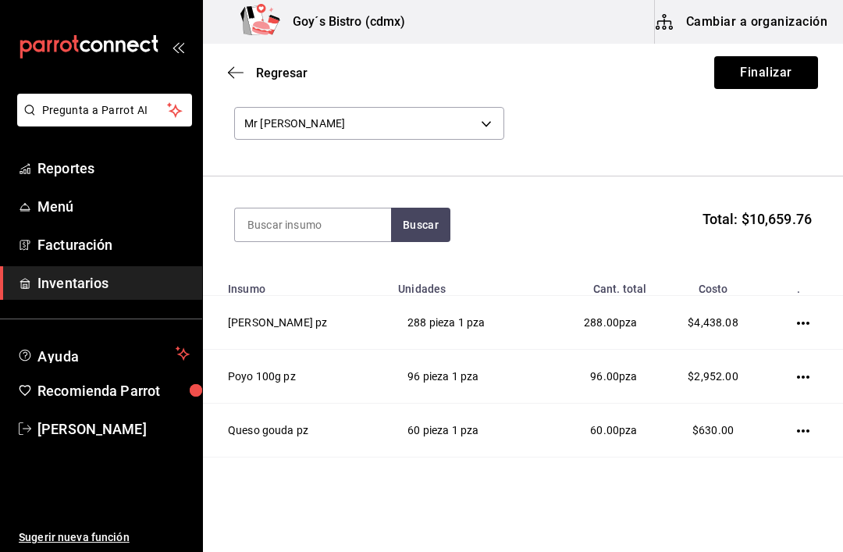
click at [332, 225] on input at bounding box center [313, 224] width 156 height 33
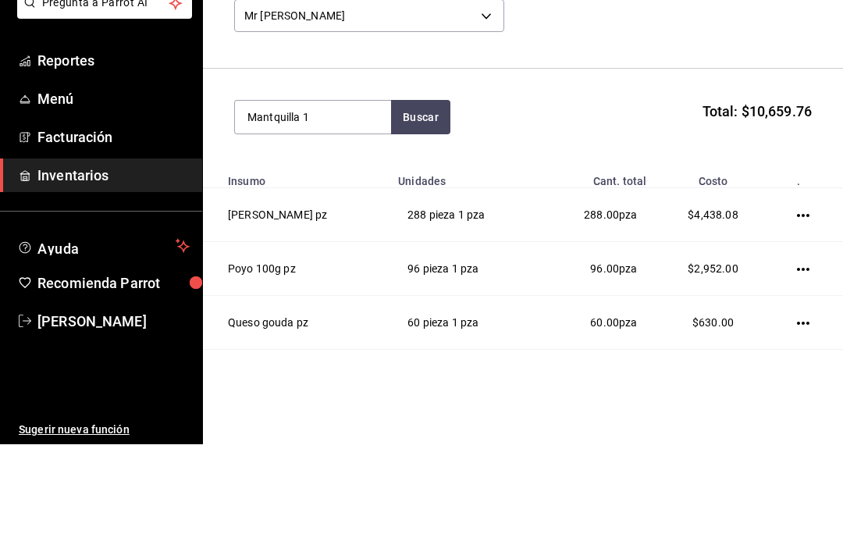
click at [413, 208] on button "Buscar" at bounding box center [420, 225] width 59 height 34
click at [395, 208] on button "Buscar" at bounding box center [420, 225] width 59 height 34
click at [410, 208] on button "Buscar" at bounding box center [420, 225] width 59 height 34
type input "M"
click at [789, 176] on section "Buscar Total: $10,659.76" at bounding box center [523, 224] width 640 height 97
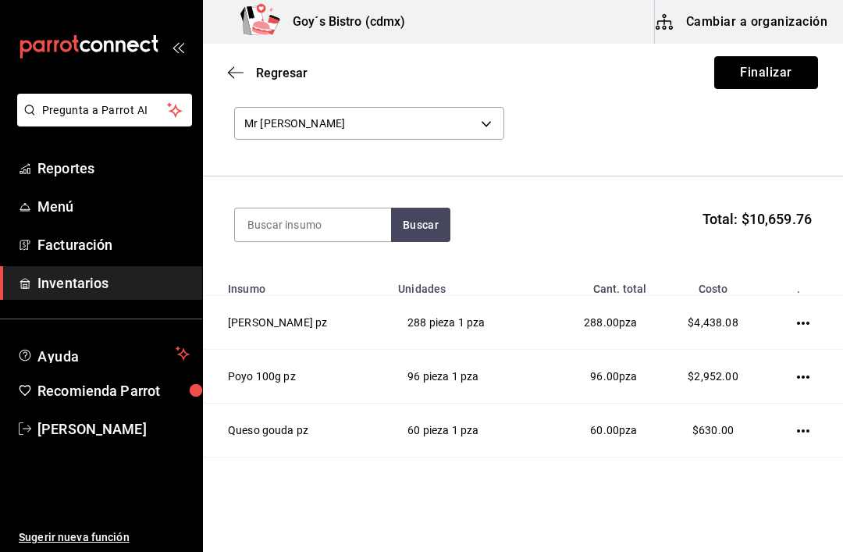
click at [783, 72] on button "Finalizar" at bounding box center [766, 72] width 104 height 33
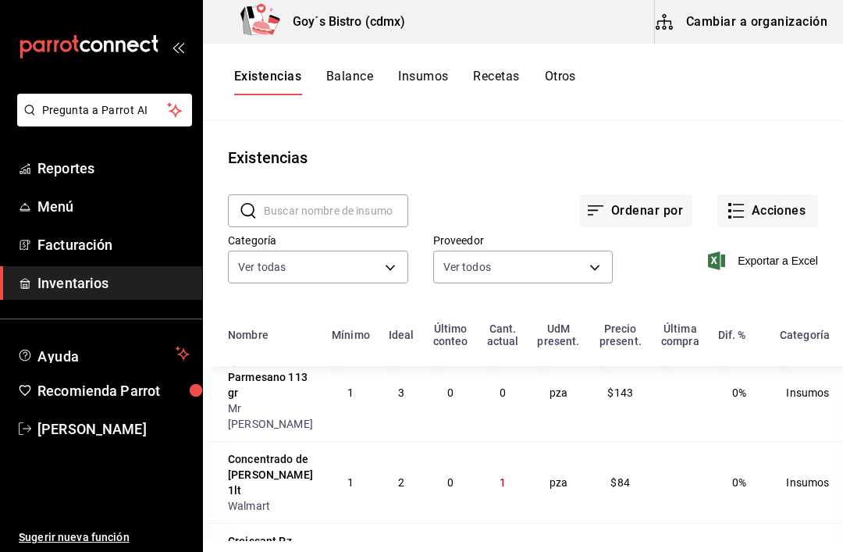
scroll to position [22, -1]
click at [773, 208] on button "Acciones" at bounding box center [767, 210] width 101 height 33
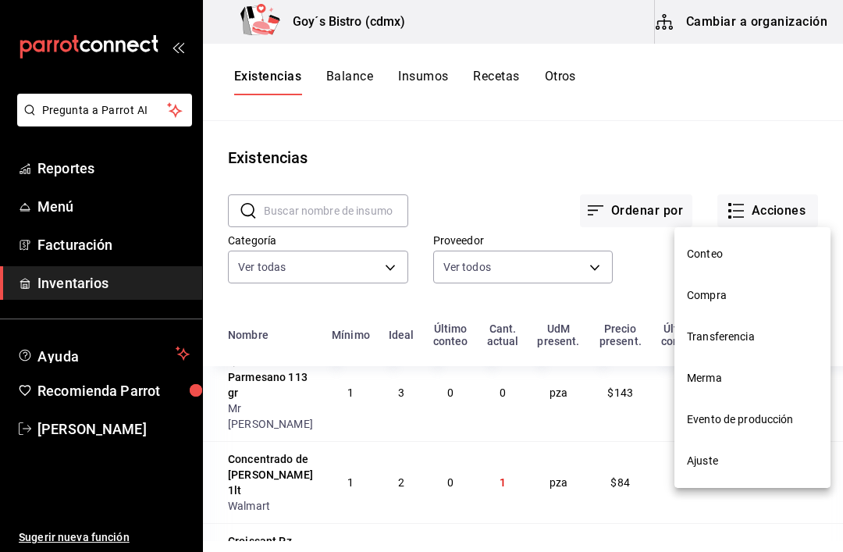
scroll to position [22, 0]
click at [742, 300] on span "Compra" at bounding box center [752, 295] width 131 height 16
